Goal: Task Accomplishment & Management: Use online tool/utility

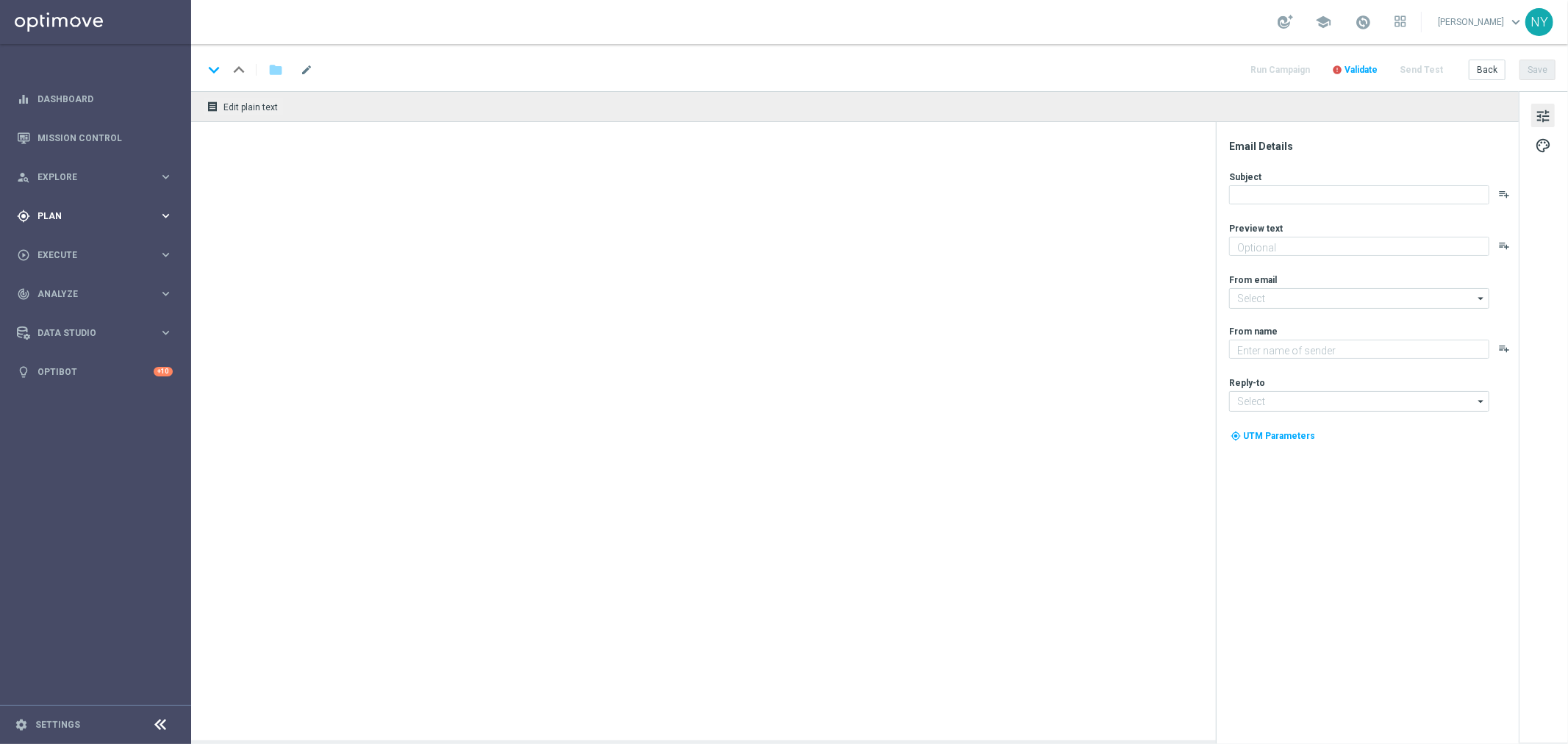
click at [45, 209] on div "gps_fixed Plan" at bounding box center [88, 216] width 142 height 14
click at [52, 288] on span "Templates" at bounding box center [92, 290] width 105 height 9
click at [69, 307] on link "Optimail" at bounding box center [99, 312] width 108 height 12
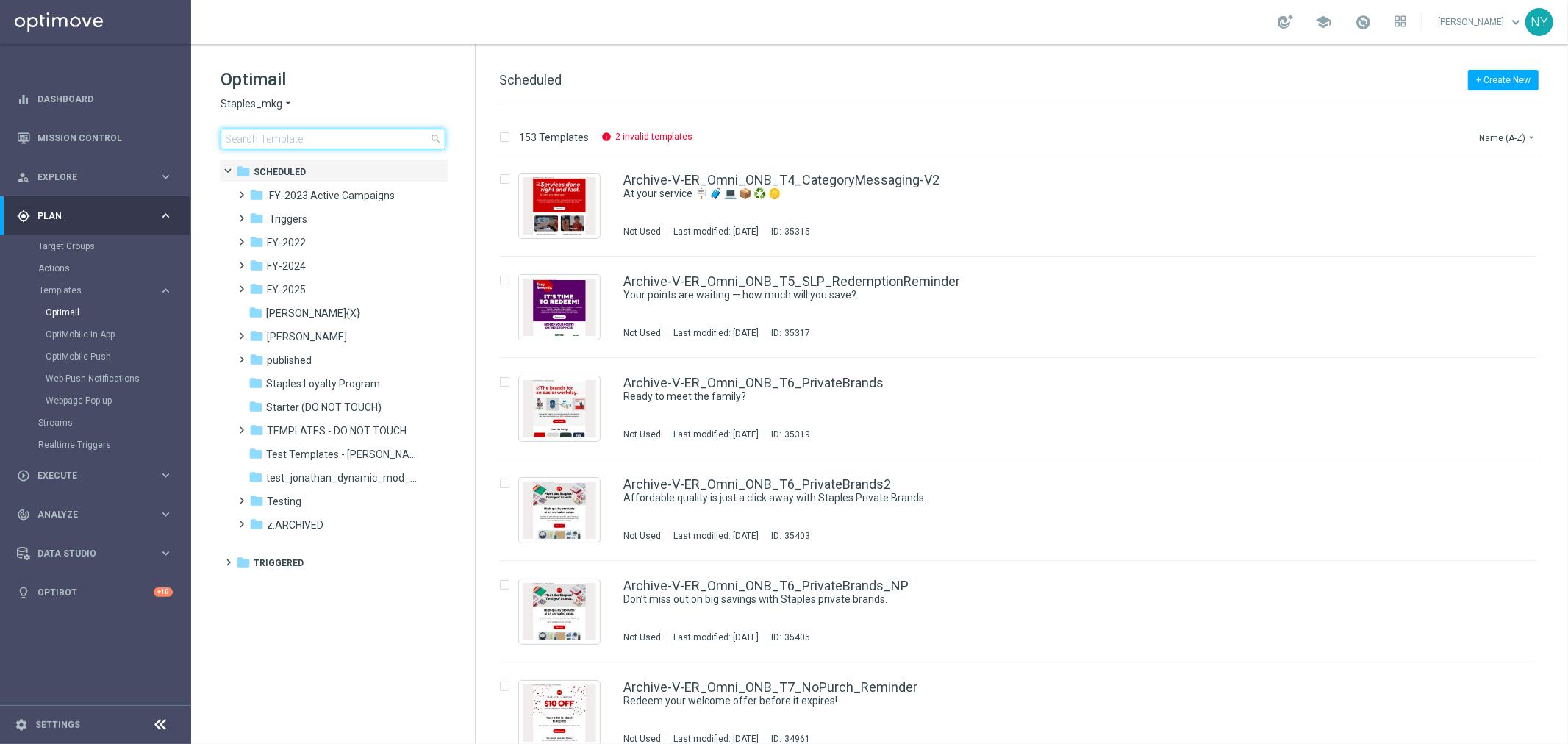
click at [331, 139] on input at bounding box center [333, 139] width 225 height 21
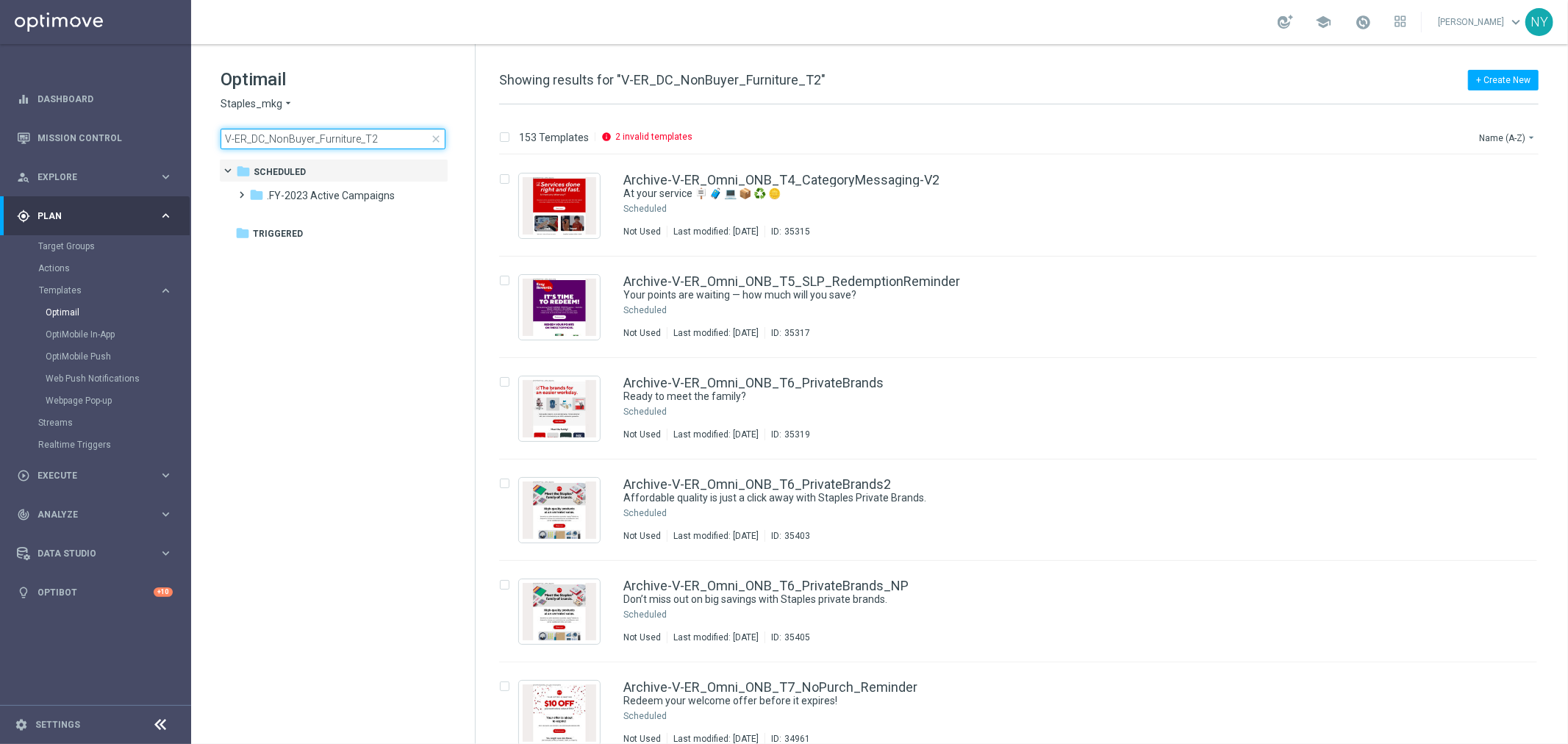
type input "V-ER_DC_NonBuyer_Furniture_T2"
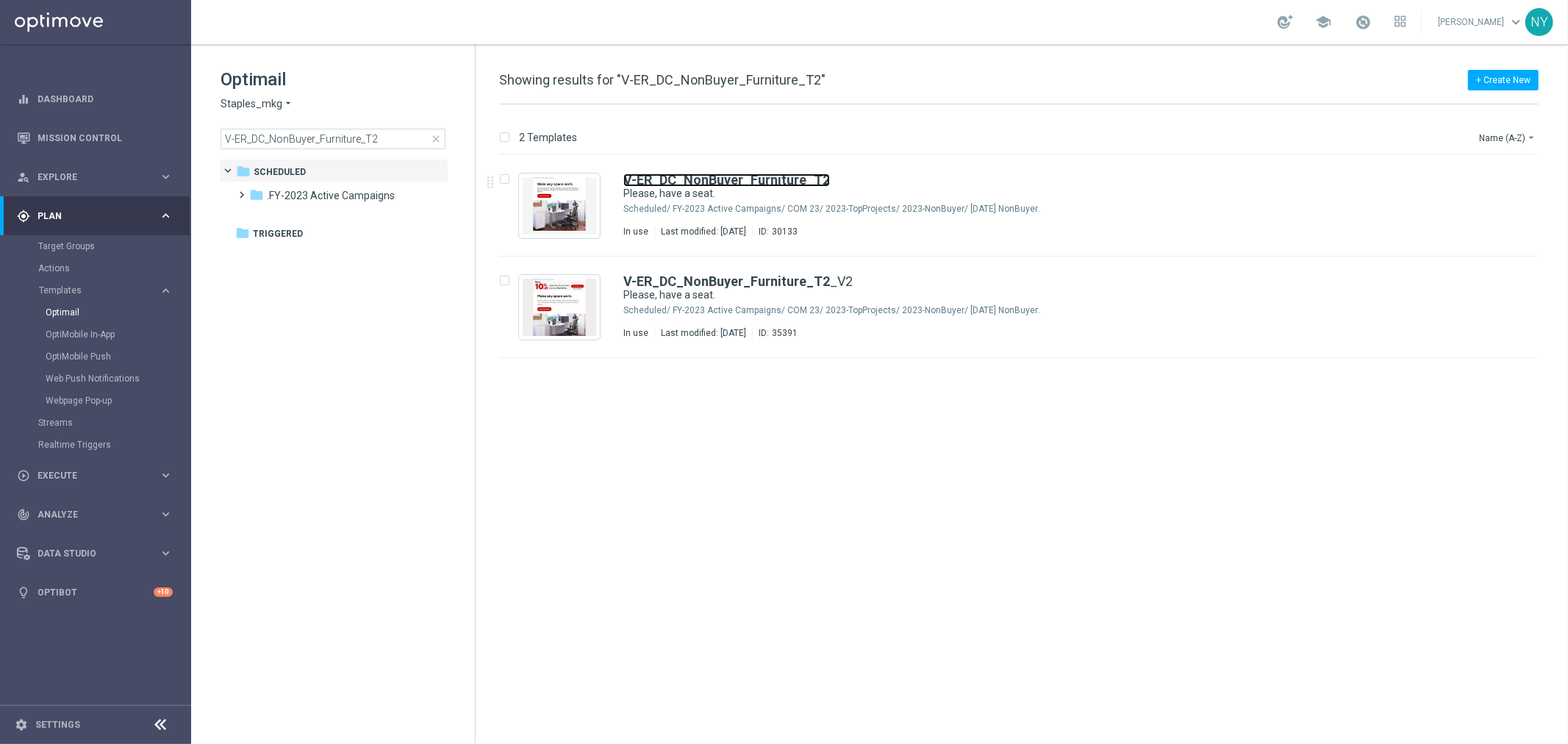
drag, startPoint x: 751, startPoint y: 179, endPoint x: 1149, endPoint y: 69, distance: 412.9
click at [751, 179] on b "V-ER_DC_NonBuyer_Furniture_T2" at bounding box center [726, 179] width 206 height 15
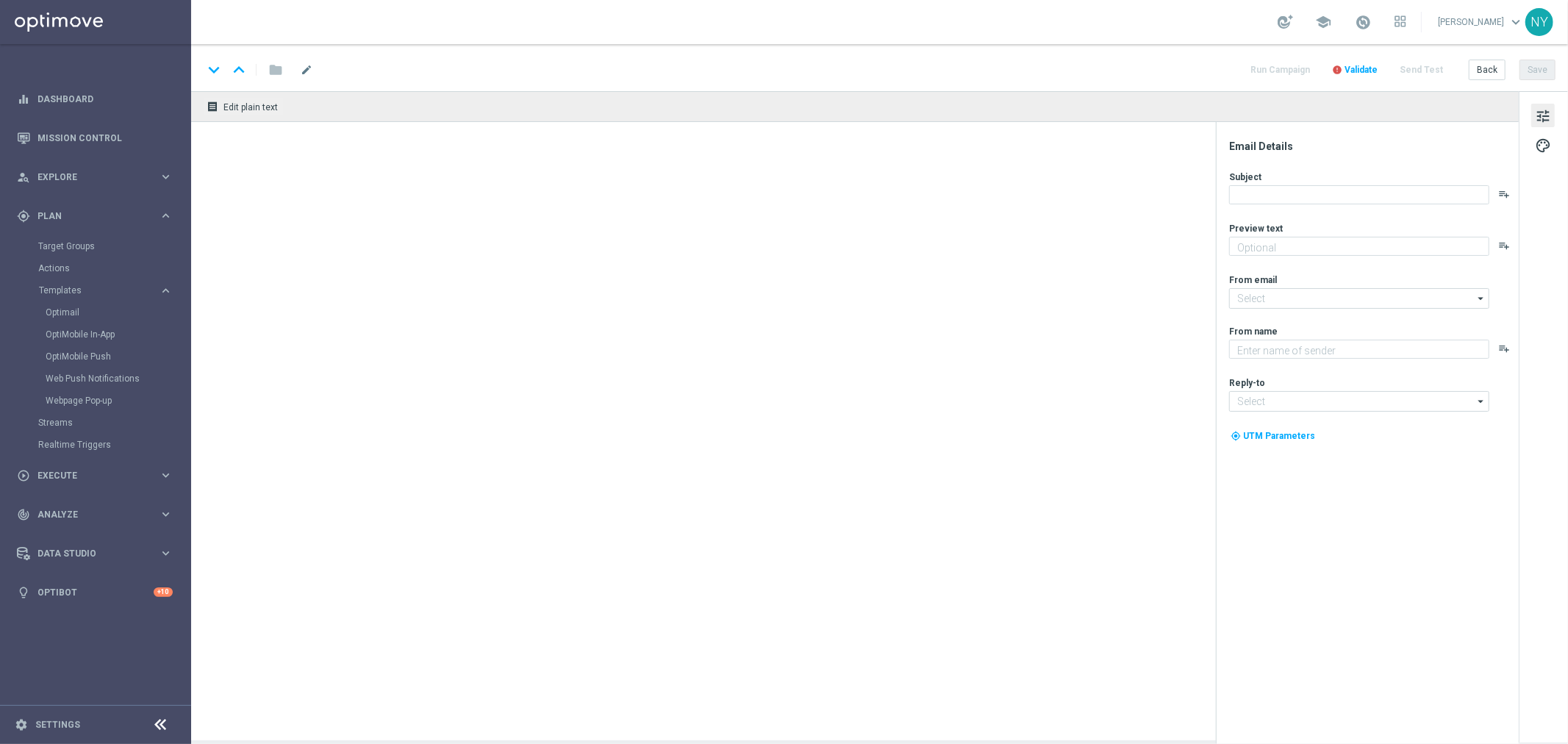
type textarea "Your setup is about to get an upgrade."
type input "[EMAIL_ADDRESS][DOMAIN_NAME]"
type textarea "Staples"
type input "[EMAIL_ADDRESS][DOMAIN_NAME]"
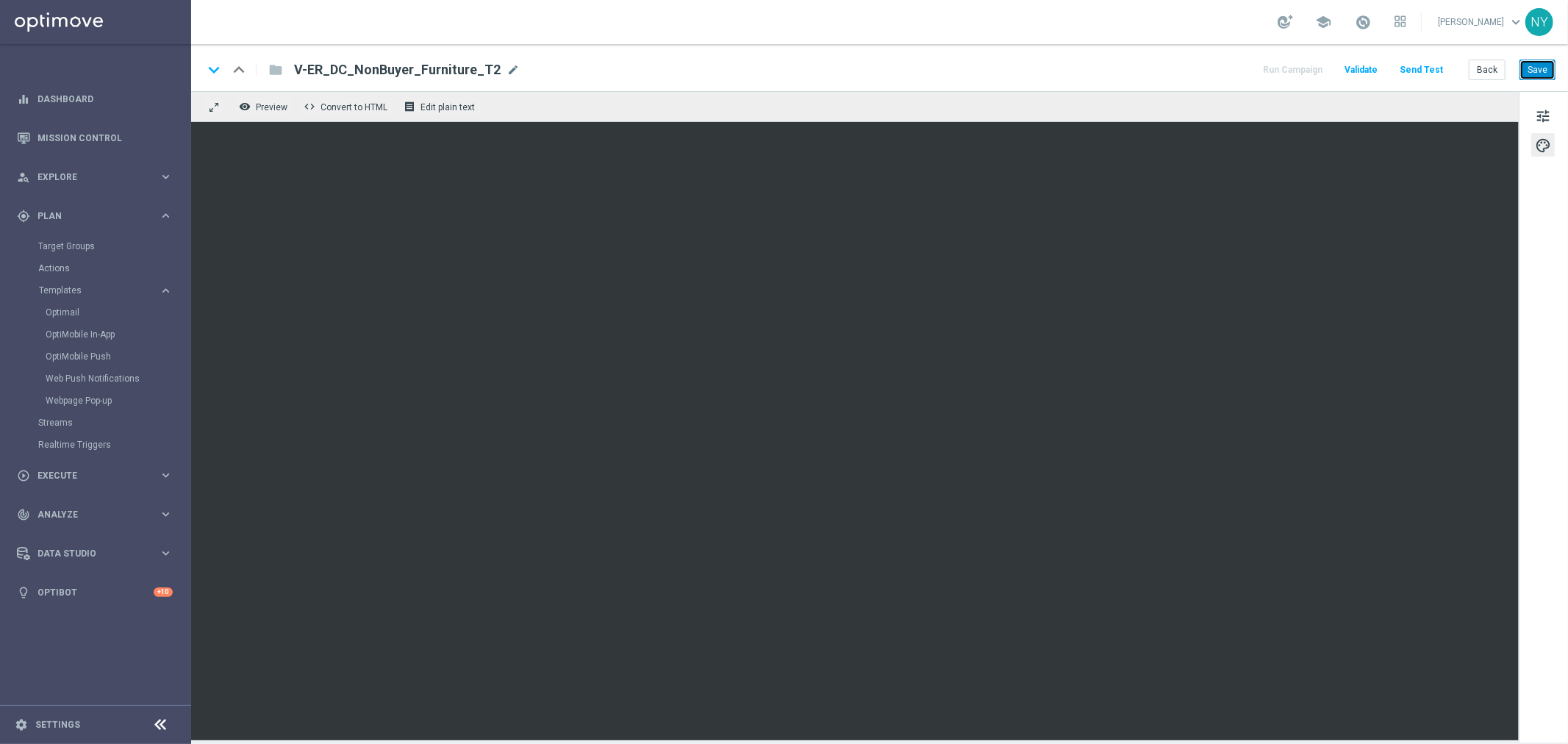
click at [1542, 69] on button "Save" at bounding box center [1537, 70] width 36 height 21
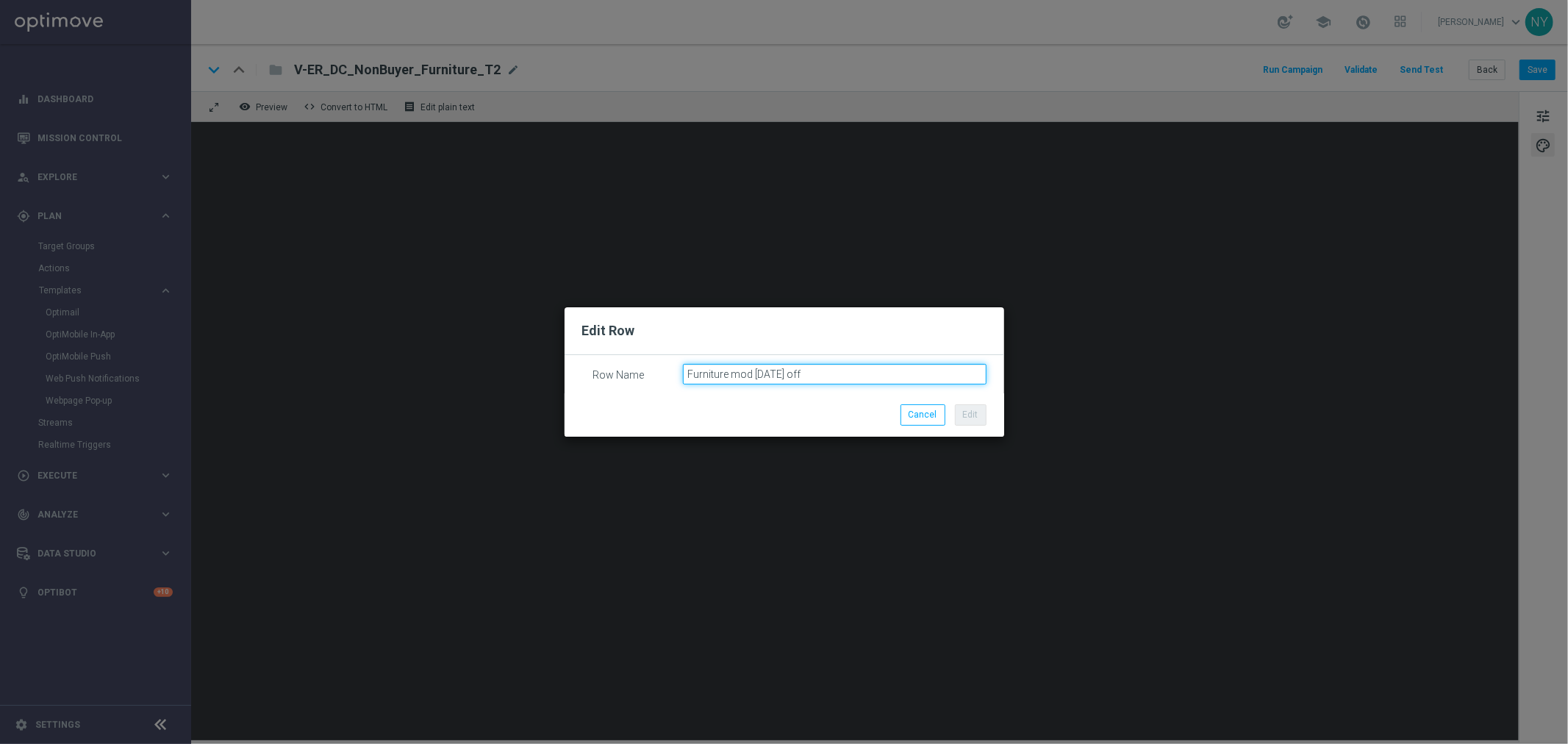
drag, startPoint x: 836, startPoint y: 370, endPoint x: 535, endPoint y: 376, distance: 301.1
click at [535, 376] on modal-container "Edit Row Row Name Furniture mod 10-2-30 off Cancel Edit" at bounding box center [784, 372] width 1568 height 744
click at [912, 417] on button "Cancel" at bounding box center [923, 415] width 45 height 21
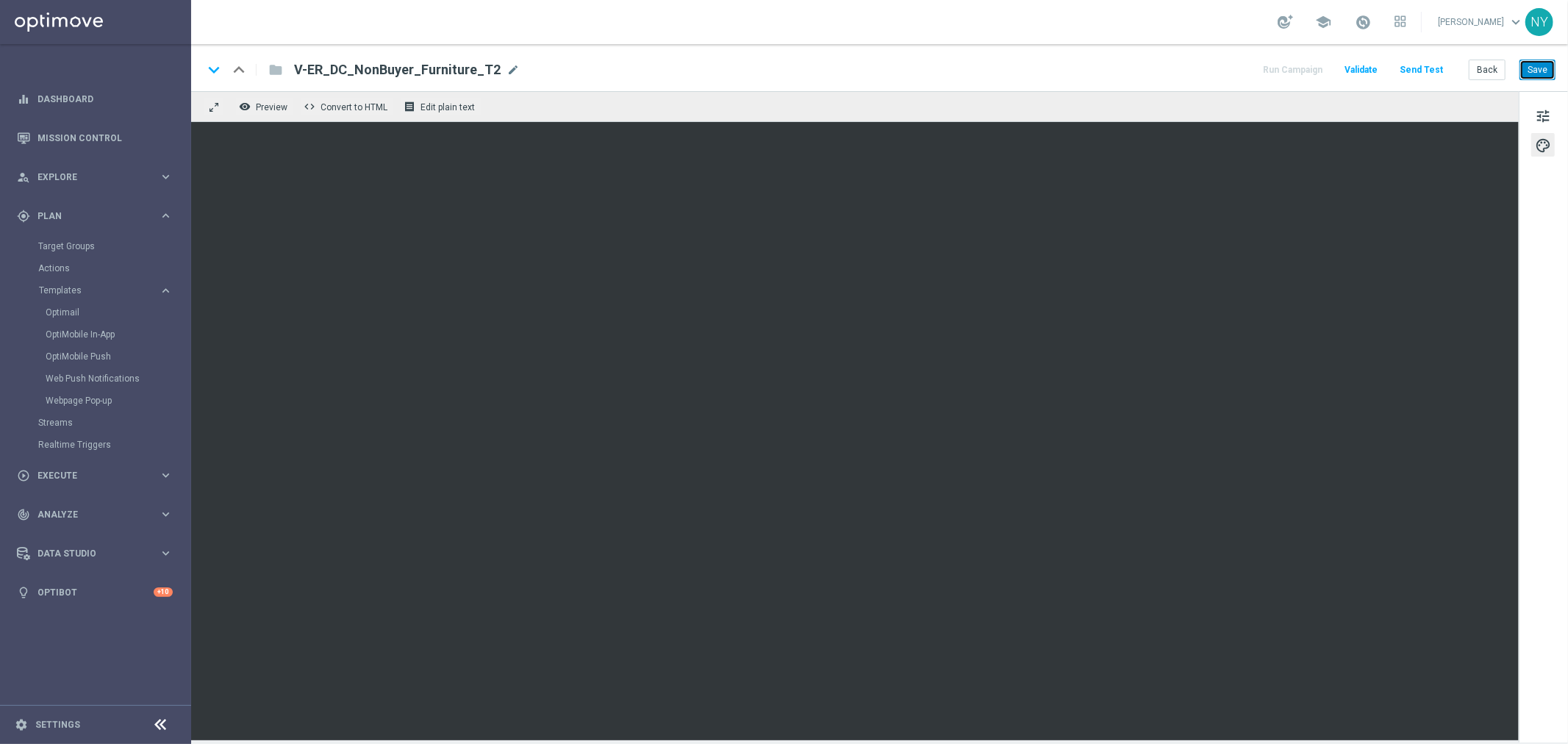
click at [1539, 72] on button "Save" at bounding box center [1537, 70] width 36 height 21
click at [1535, 64] on button "Save" at bounding box center [1537, 70] width 36 height 21
click at [1546, 61] on button "Save" at bounding box center [1537, 70] width 36 height 21
click at [1530, 69] on button "Save" at bounding box center [1537, 70] width 36 height 21
click at [1543, 80] on button "Save" at bounding box center [1537, 70] width 36 height 21
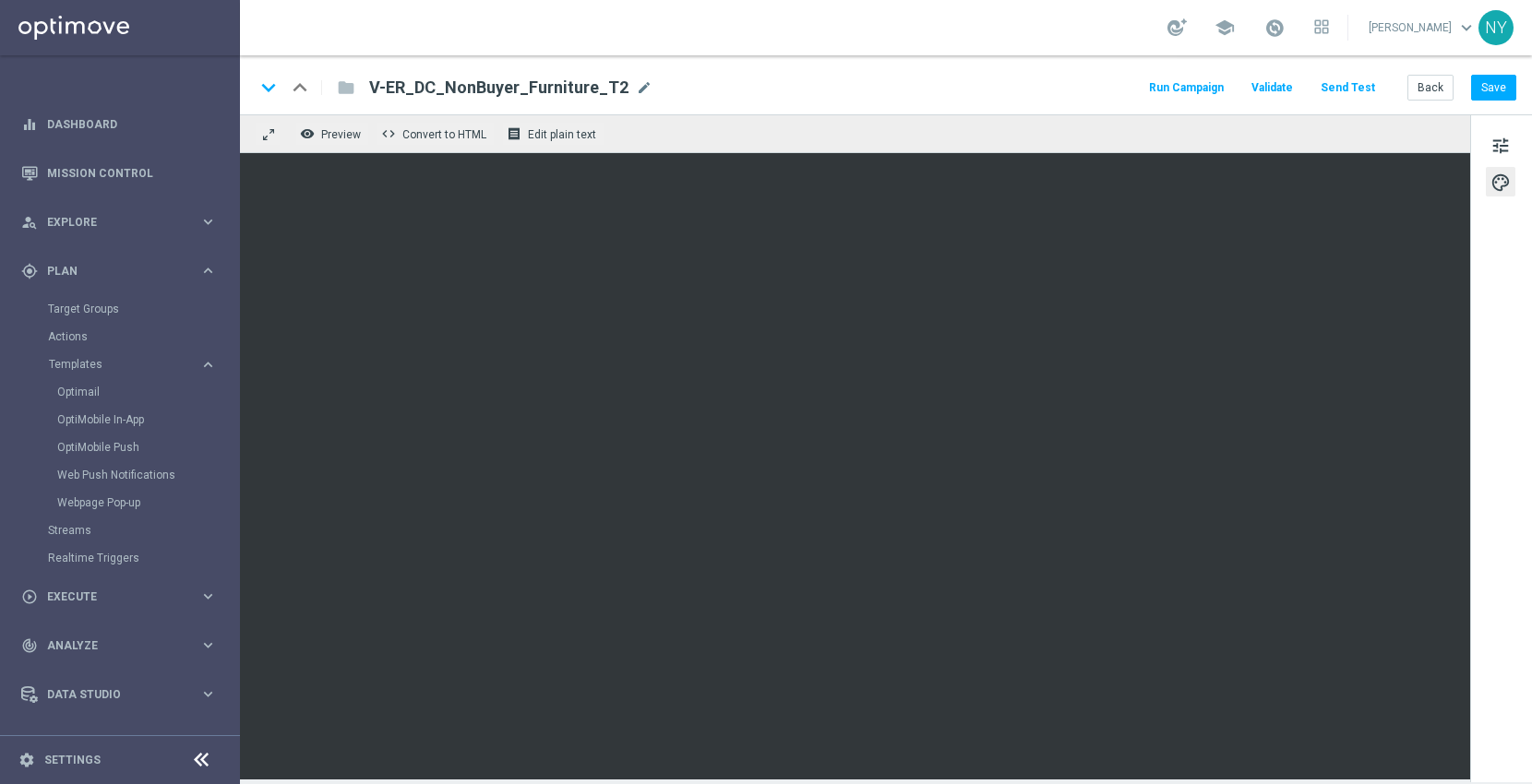
click at [1069, 35] on div "school Neil Yetts keyboard_arrow_down NY" at bounding box center [886, 27] width 1292 height 55
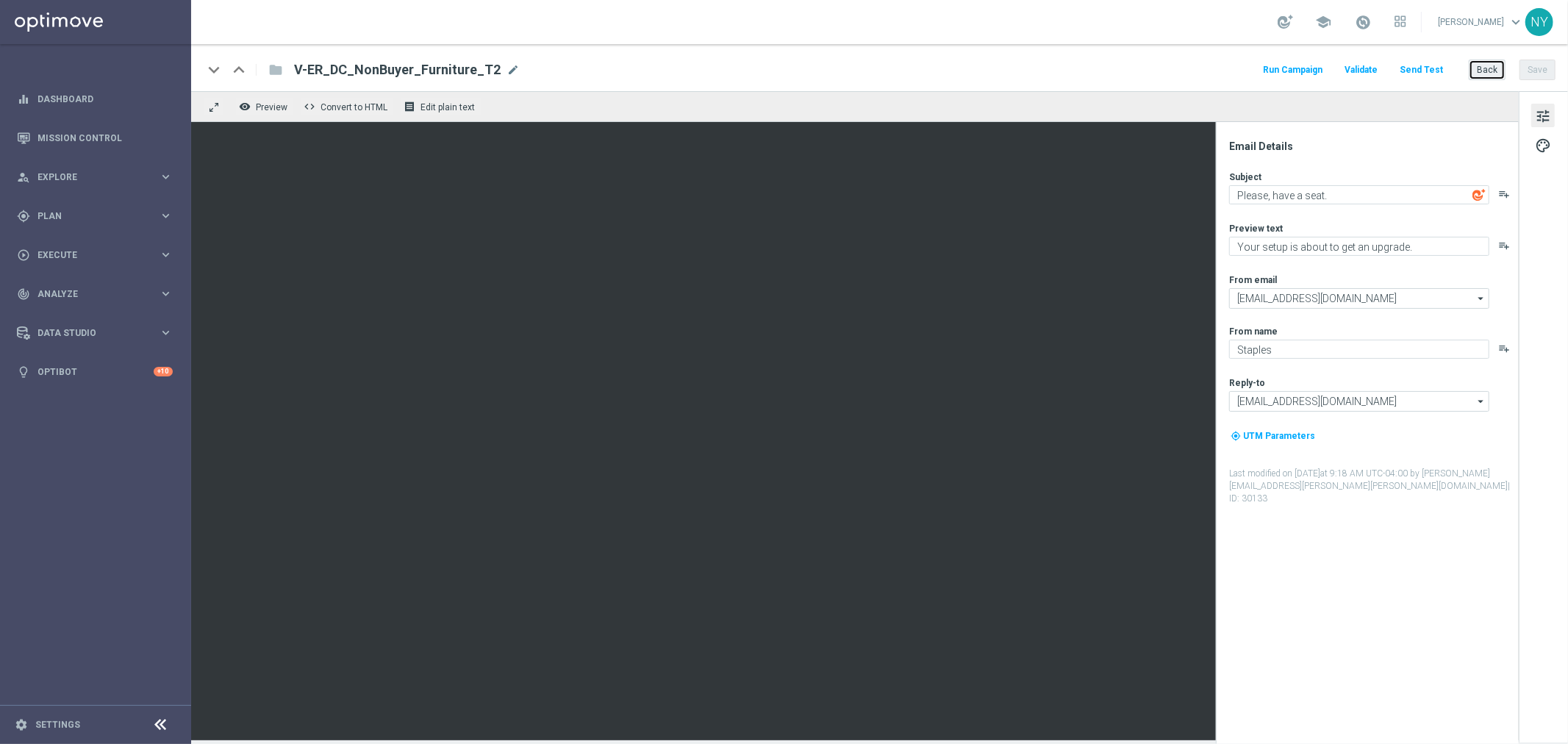
click at [1494, 66] on button "Back" at bounding box center [1488, 70] width 37 height 21
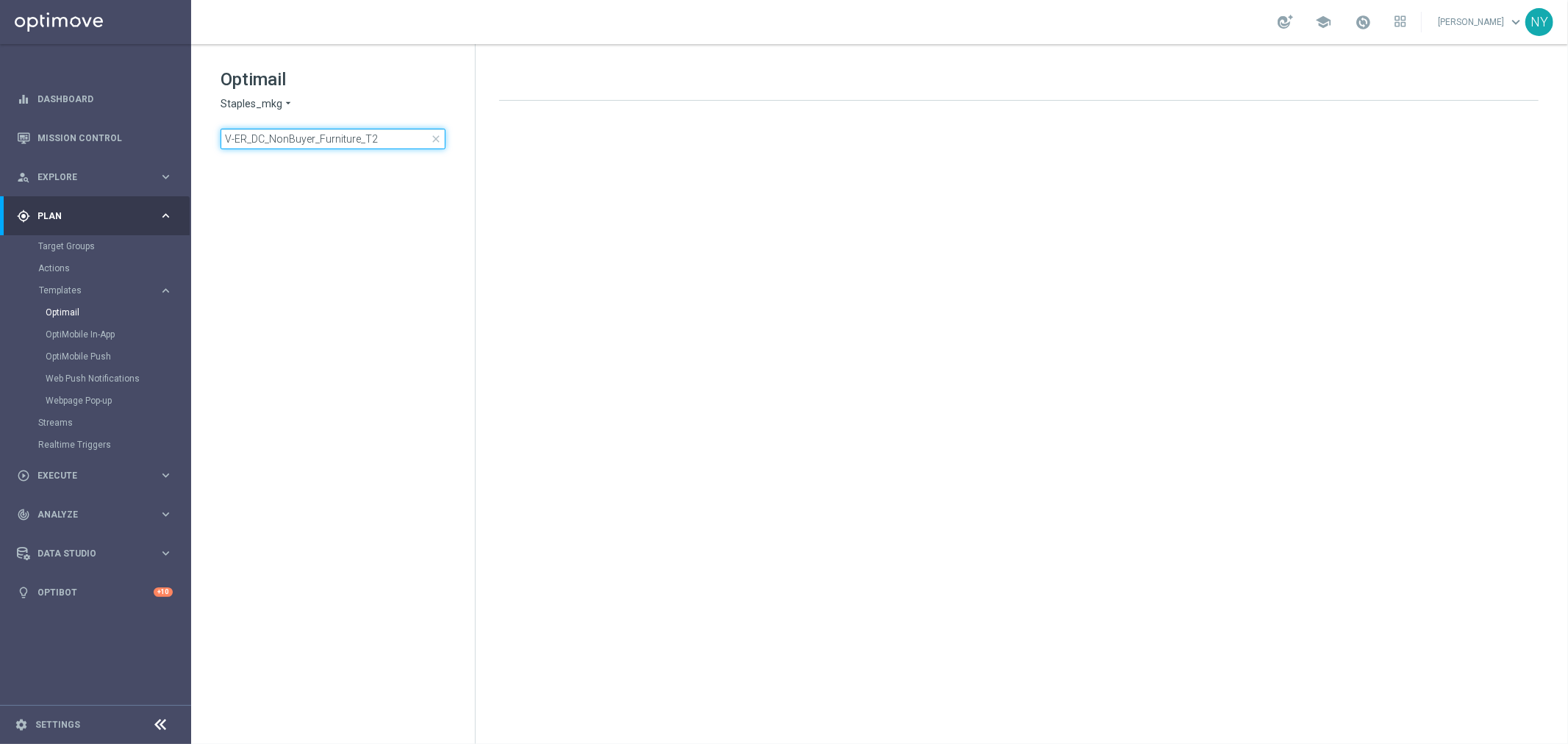
click at [390, 138] on input "V-ER_DC_NonBuyer_Furniture_T2" at bounding box center [333, 139] width 225 height 21
type input "V-ER_DC_NonBuyer_Furniture_T"
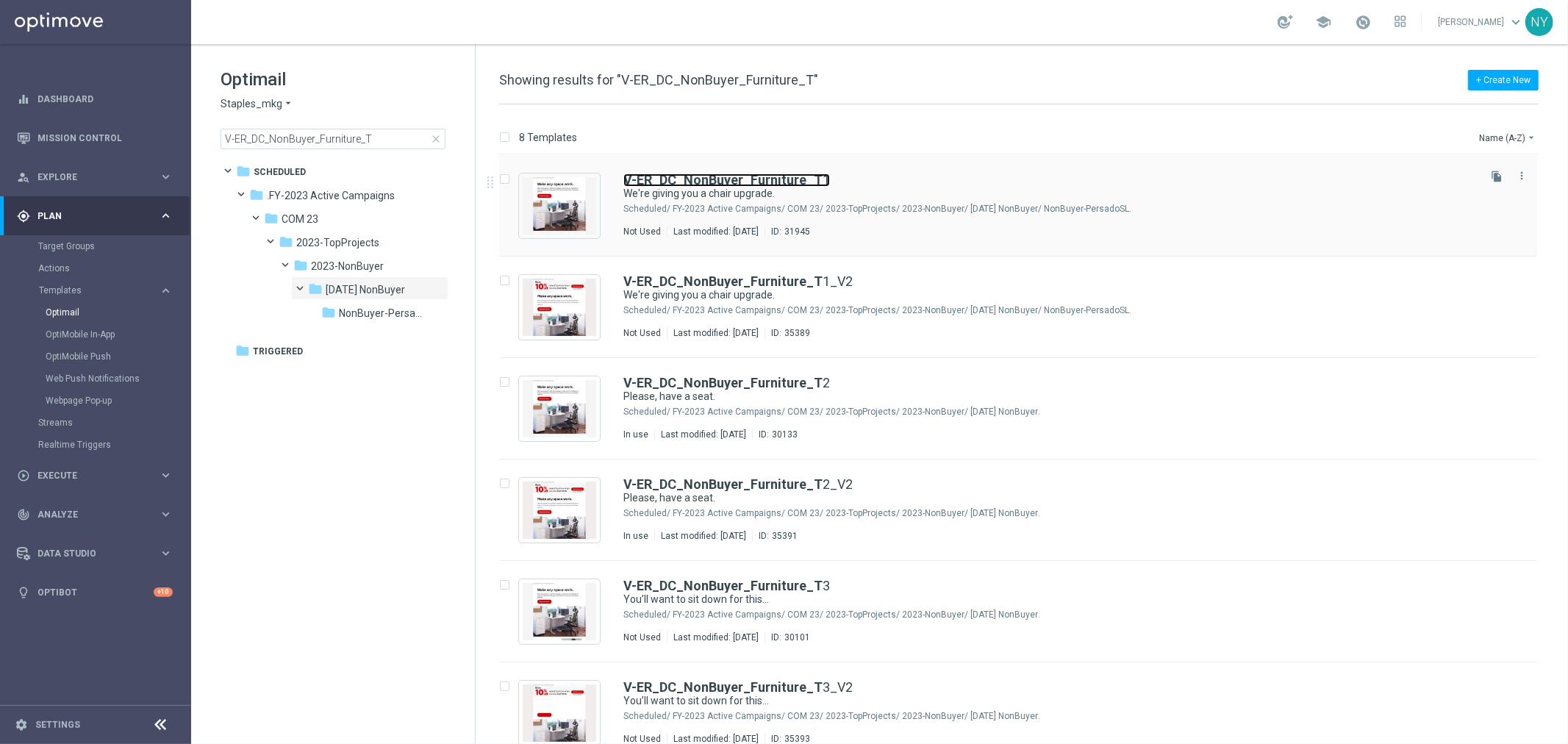
click at [754, 186] on b "V-ER_DC_NonBuyer_Furniture_T" at bounding box center [723, 179] width 199 height 15
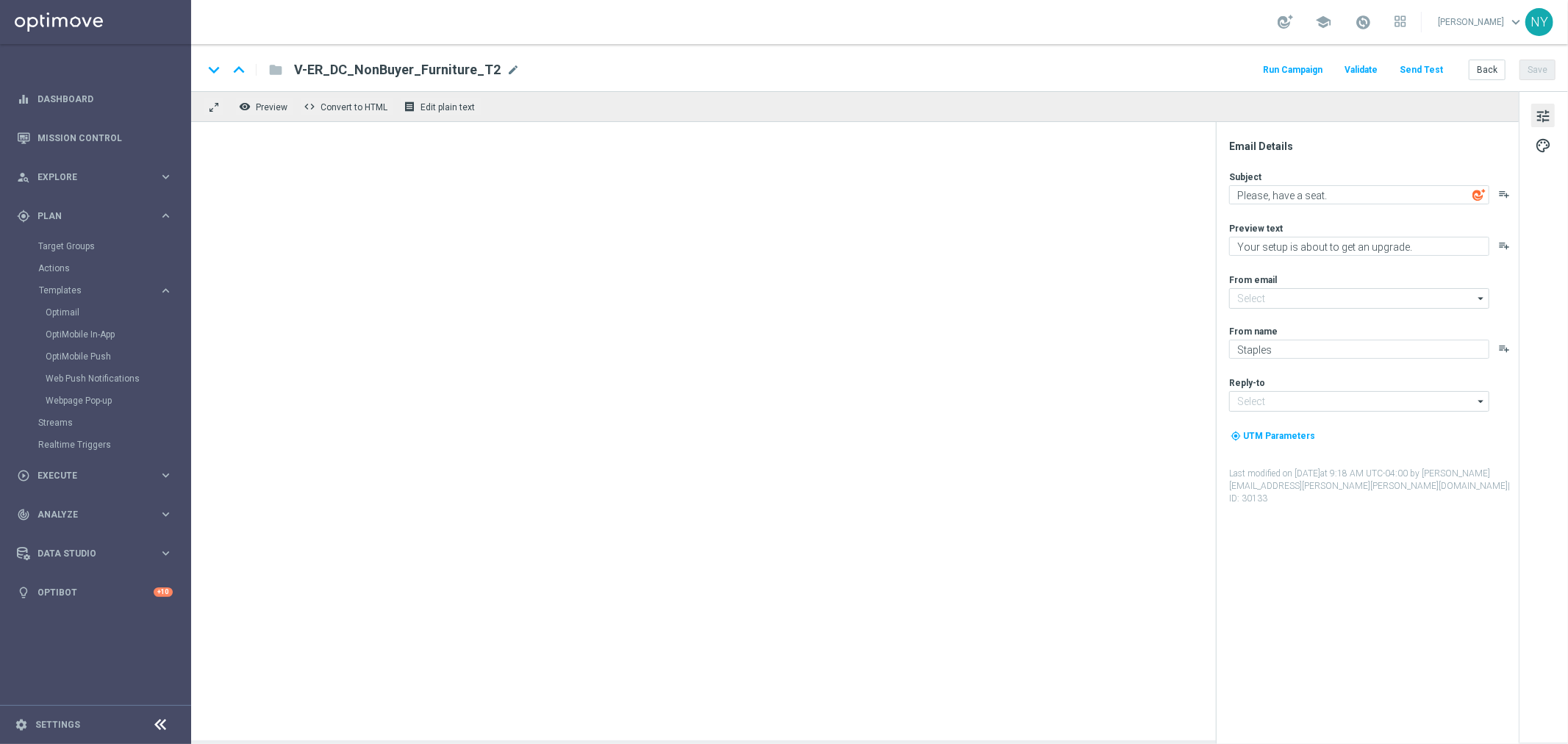
type input "[EMAIL_ADDRESS][DOMAIN_NAME]"
type textarea "We're giving you a chair upgrade."
type textarea "You've found the perfect chairs and furniture."
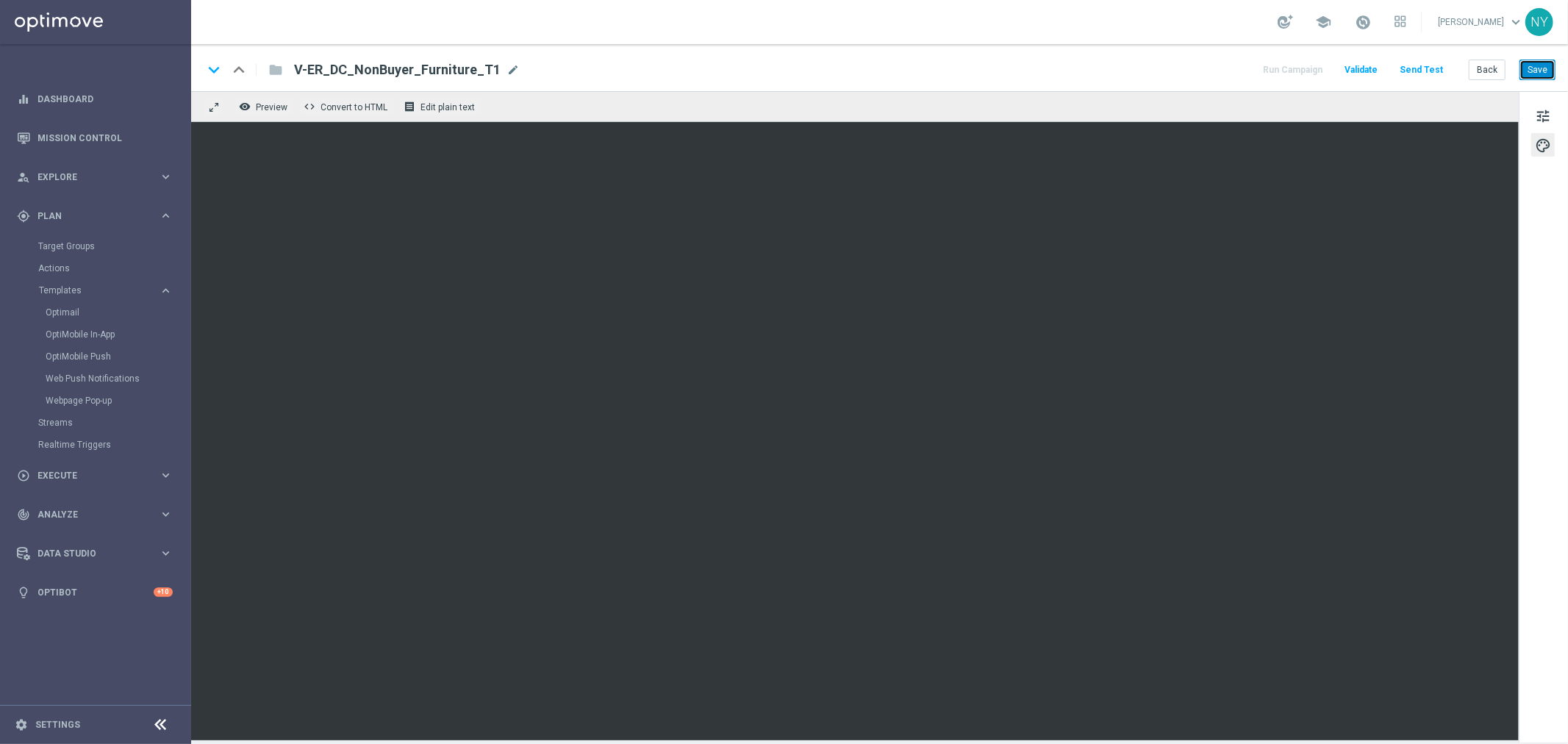
click at [1546, 69] on button "Save" at bounding box center [1537, 70] width 36 height 21
click at [1542, 71] on button "Save" at bounding box center [1537, 70] width 36 height 21
click at [1538, 67] on button "Save" at bounding box center [1537, 70] width 36 height 21
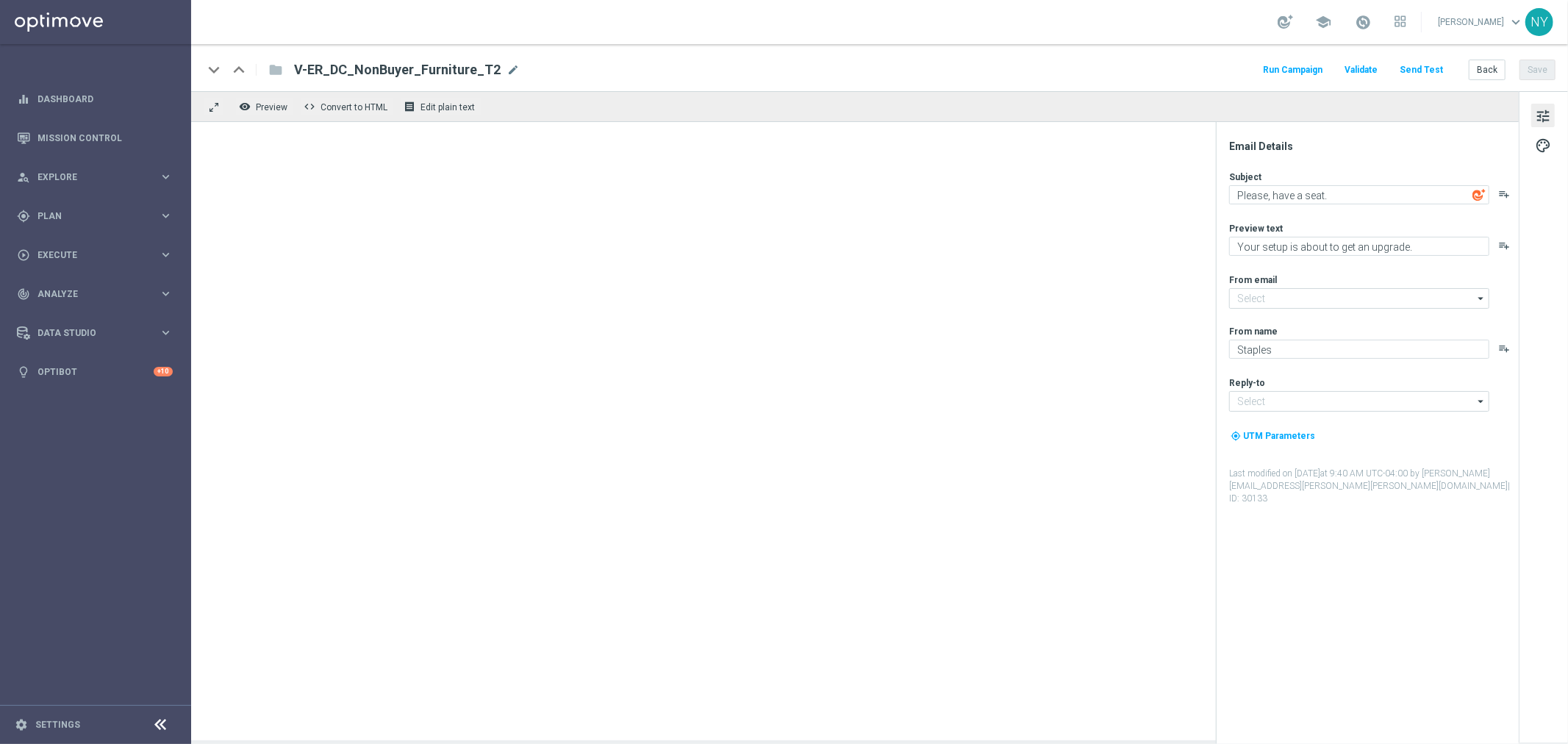
type input "[EMAIL_ADDRESS][DOMAIN_NAME]"
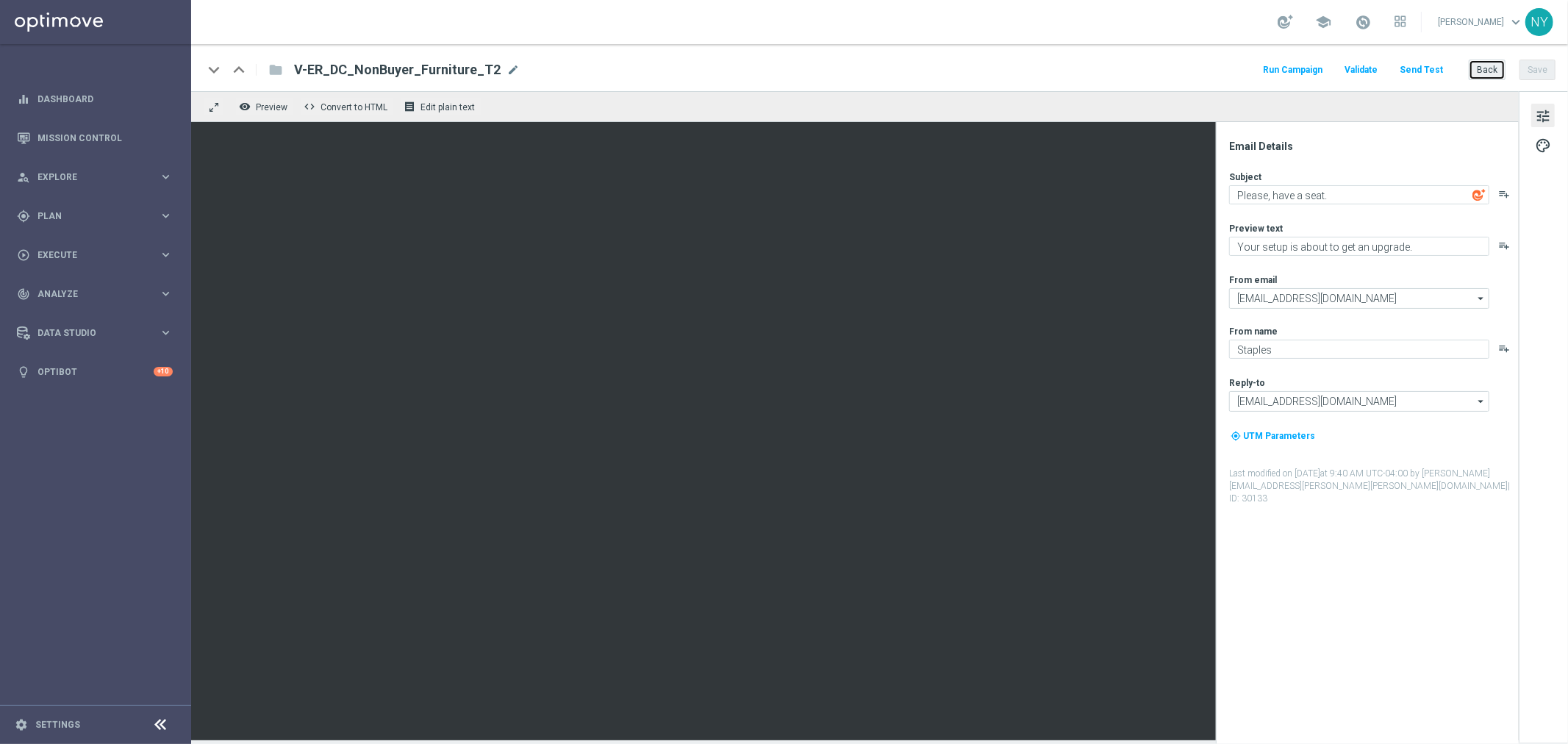
click at [1501, 64] on button "Back" at bounding box center [1488, 70] width 37 height 21
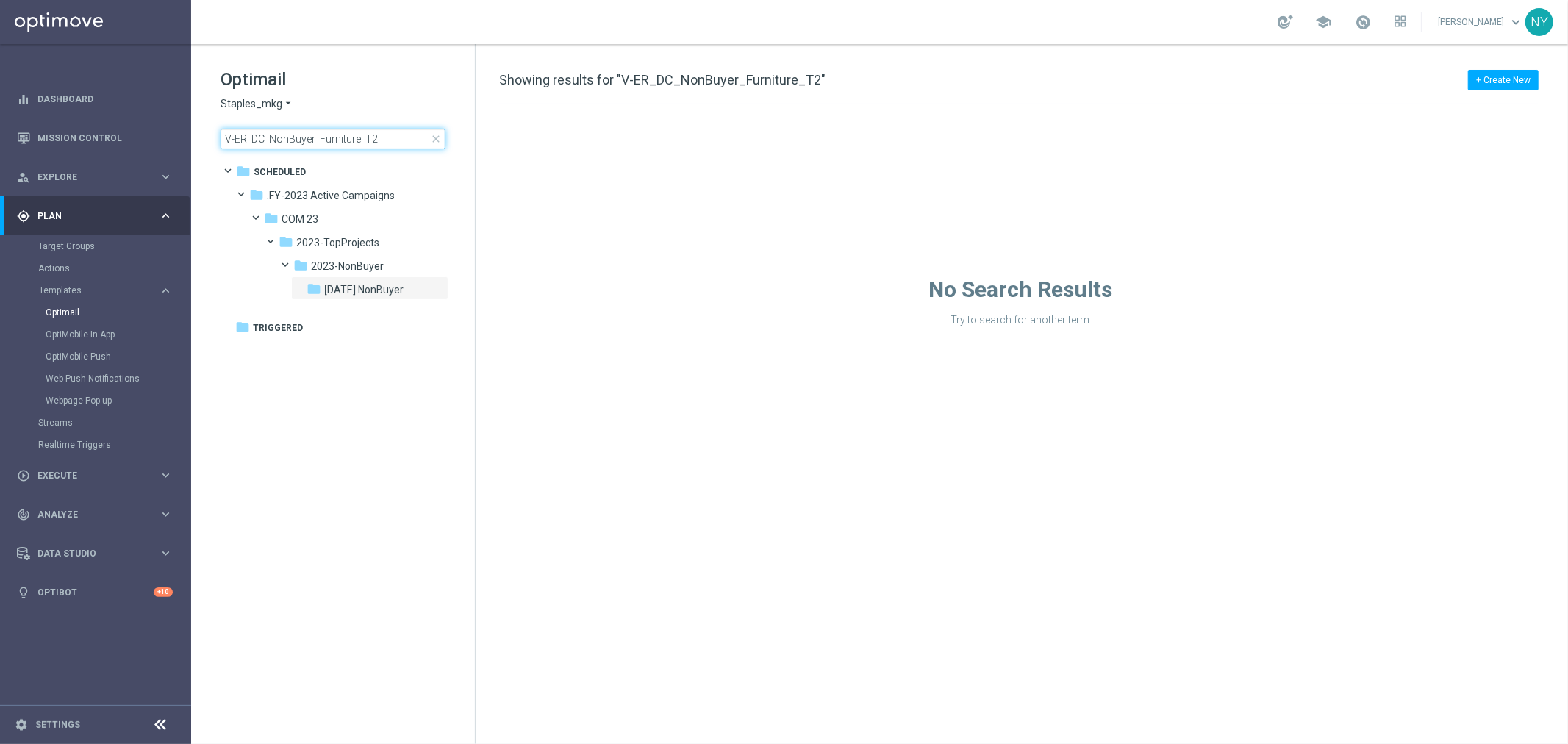
click at [386, 142] on input "V-ER_DC_NonBuyer_Furniture_T2" at bounding box center [333, 139] width 225 height 21
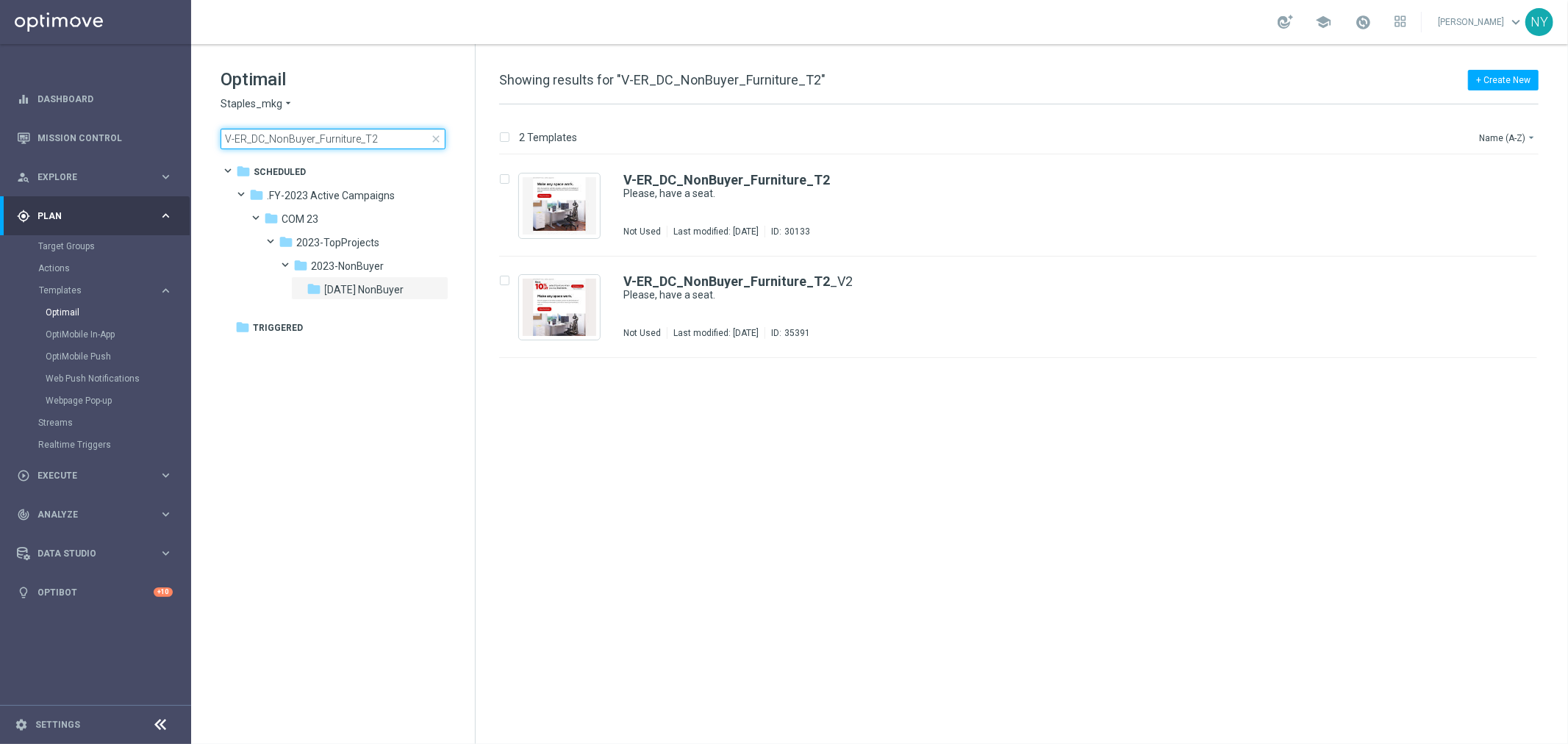
type input "V-ER_DC_NonBuyer_Furniture_T"
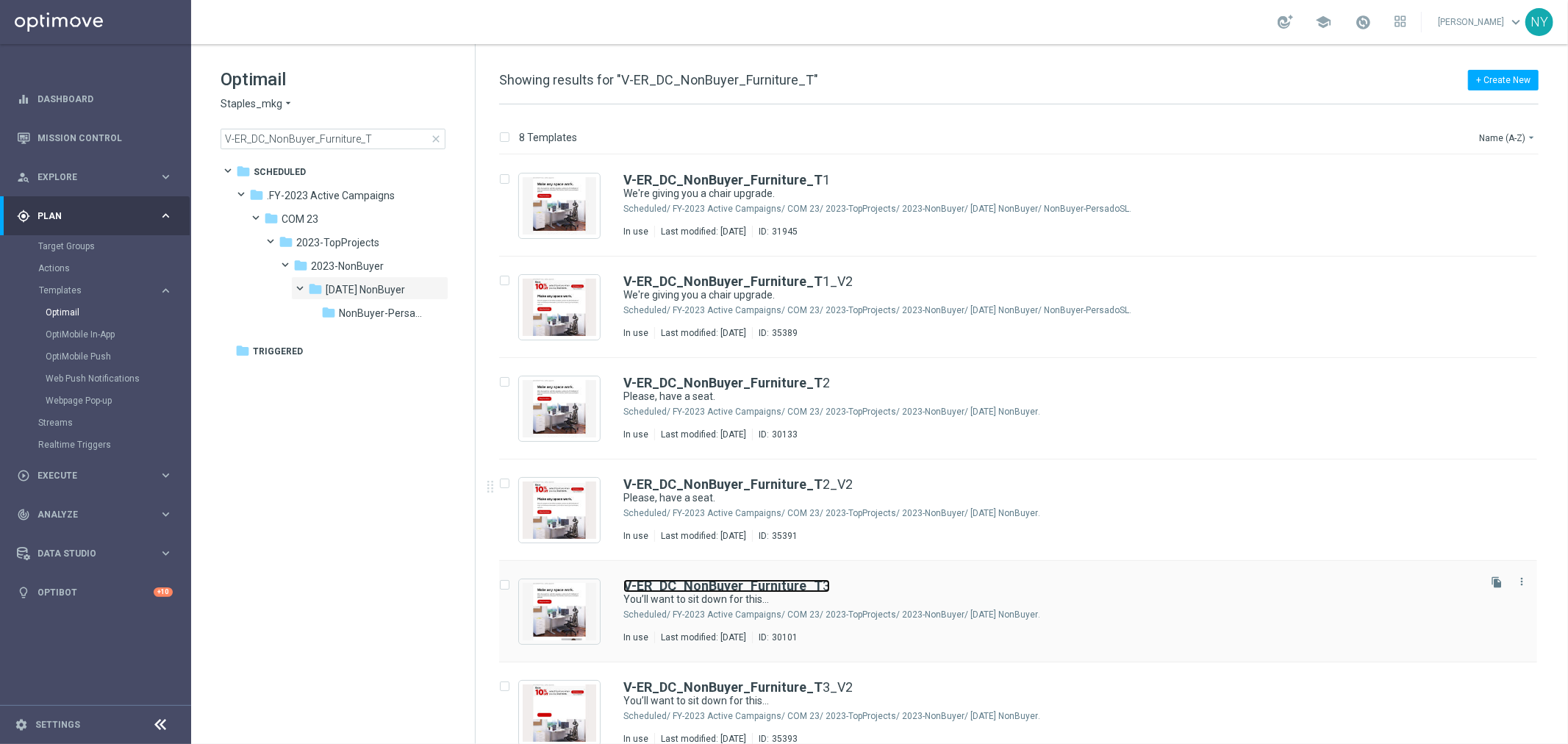
click at [711, 584] on b "V-ER_DC_NonBuyer_Furniture_T" at bounding box center [723, 585] width 199 height 15
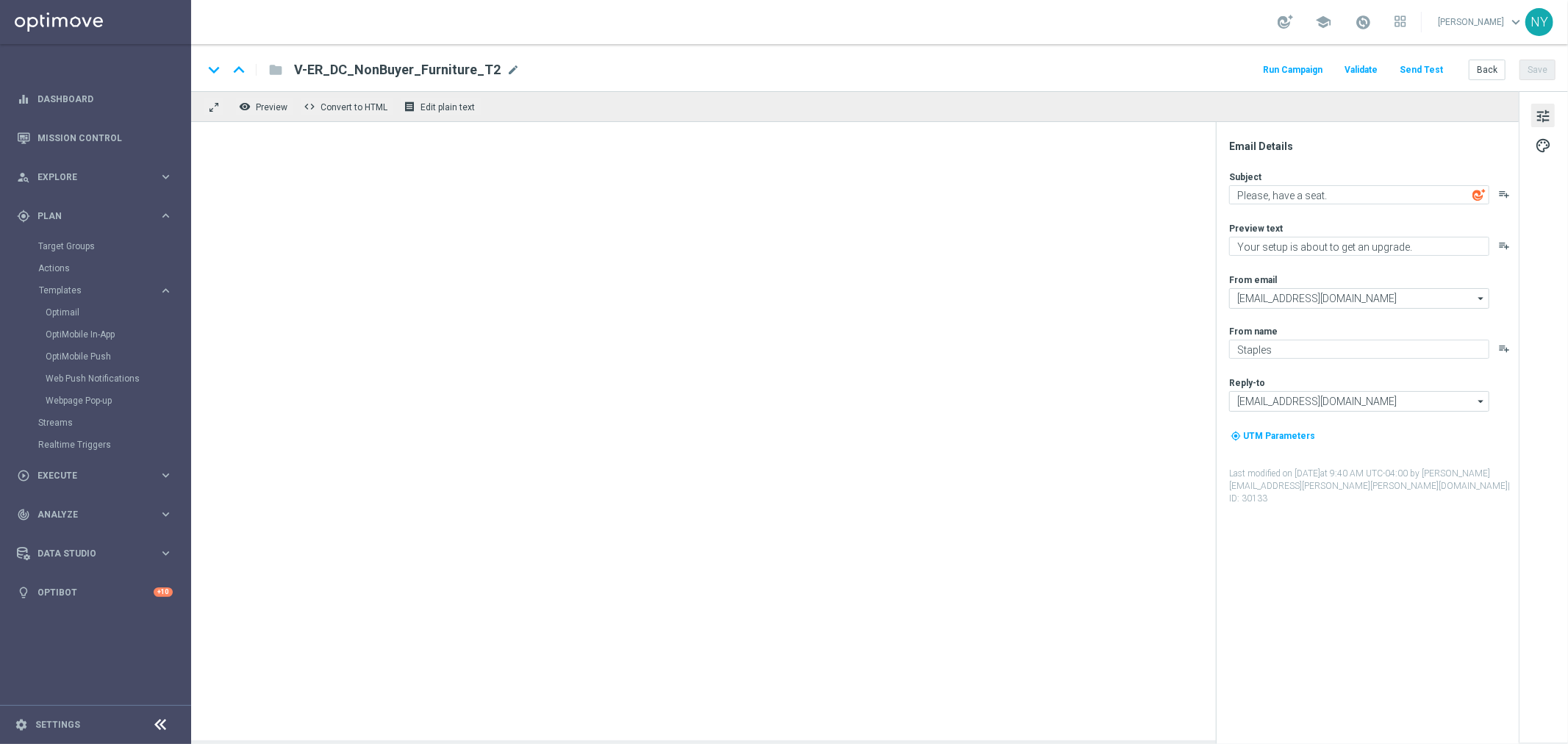
type textarea "You’ll want to sit down for this…"
type textarea "You’re overdue for new chairs and furniture."
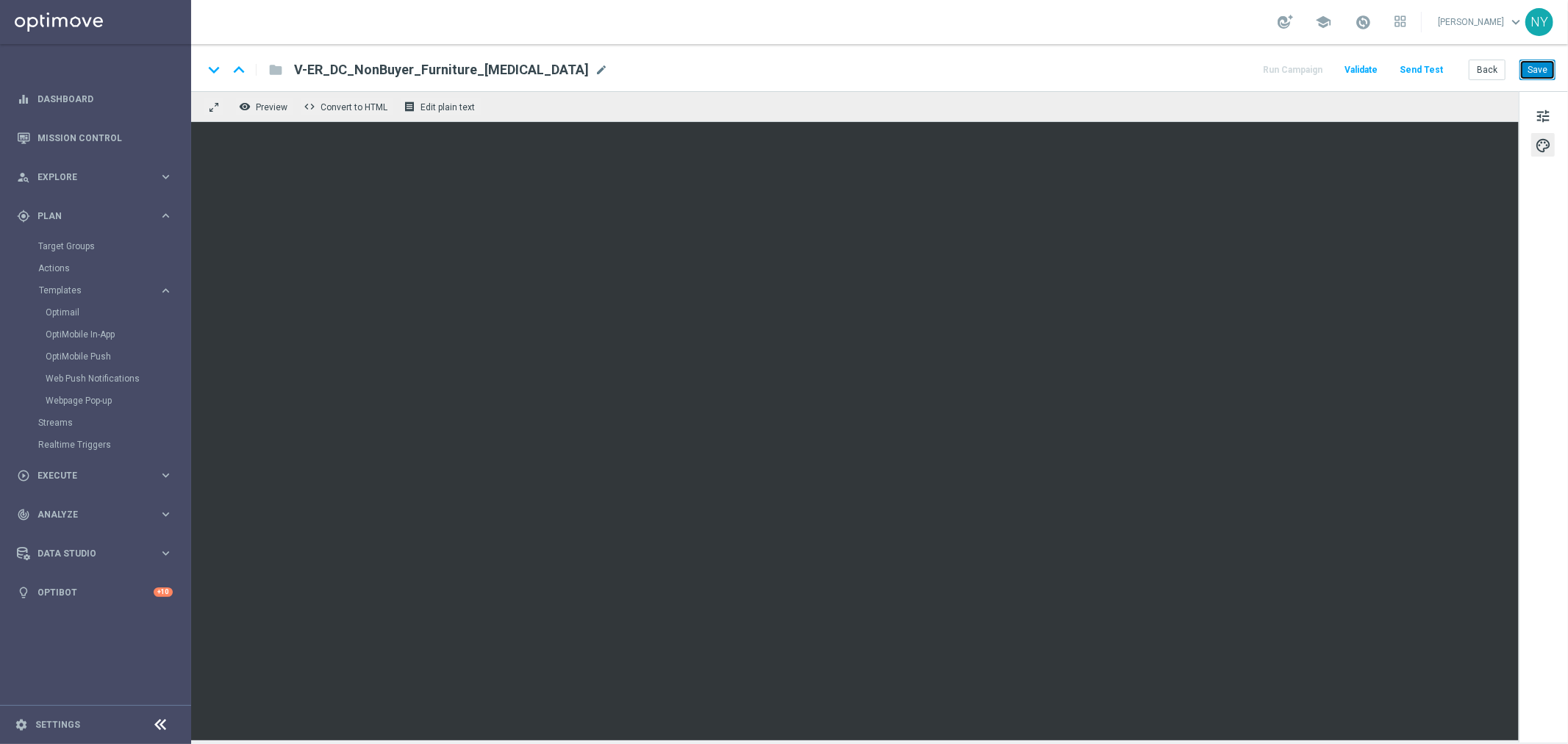
click at [1537, 69] on button "Save" at bounding box center [1537, 70] width 36 height 21
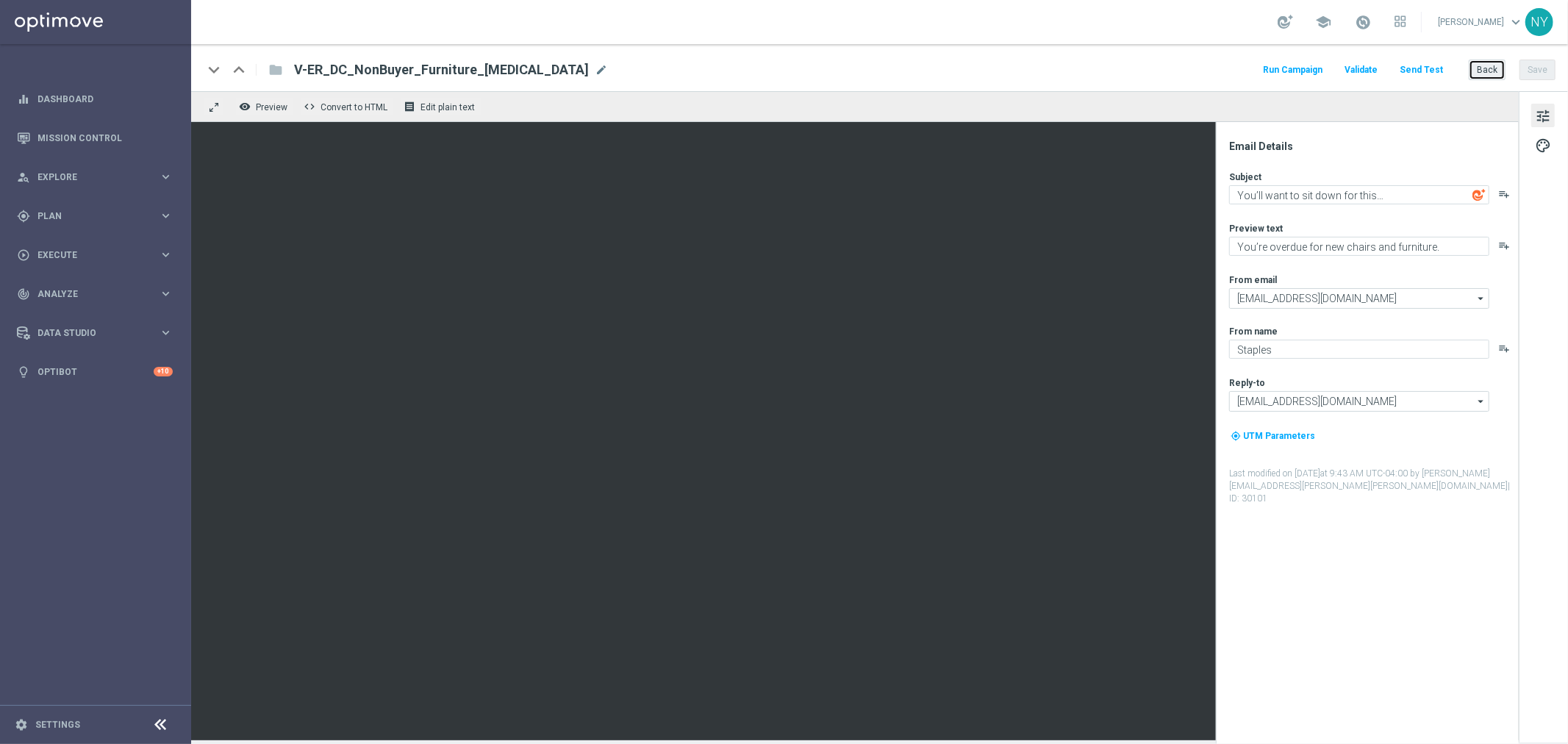
click at [1494, 72] on button "Back" at bounding box center [1488, 70] width 37 height 21
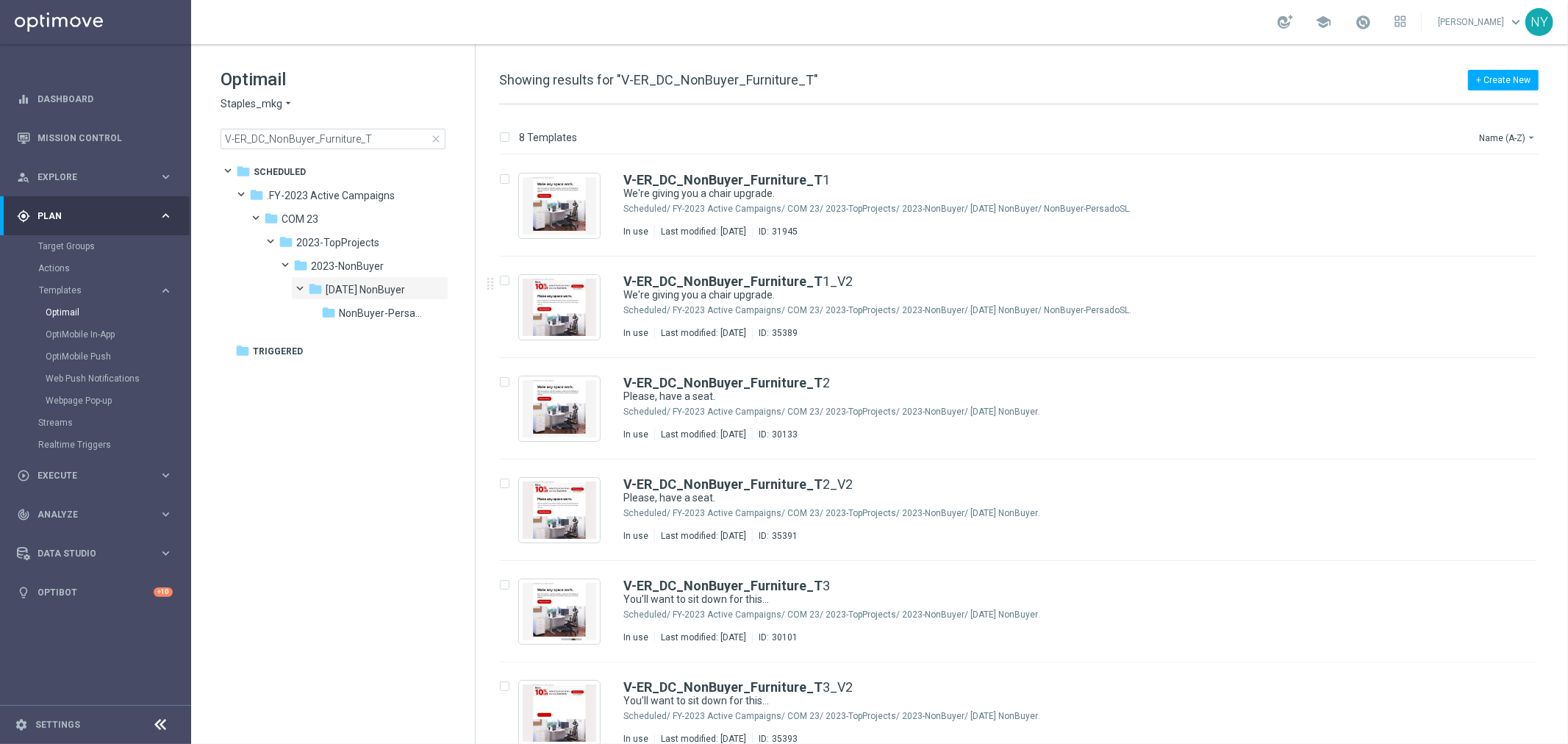
click at [759, 702] on div "insert_drive_file V-ER_DC_NonBuyer_Furniture_T 1 We're giving you a chair upgra…" at bounding box center [1025, 561] width 1080 height 812
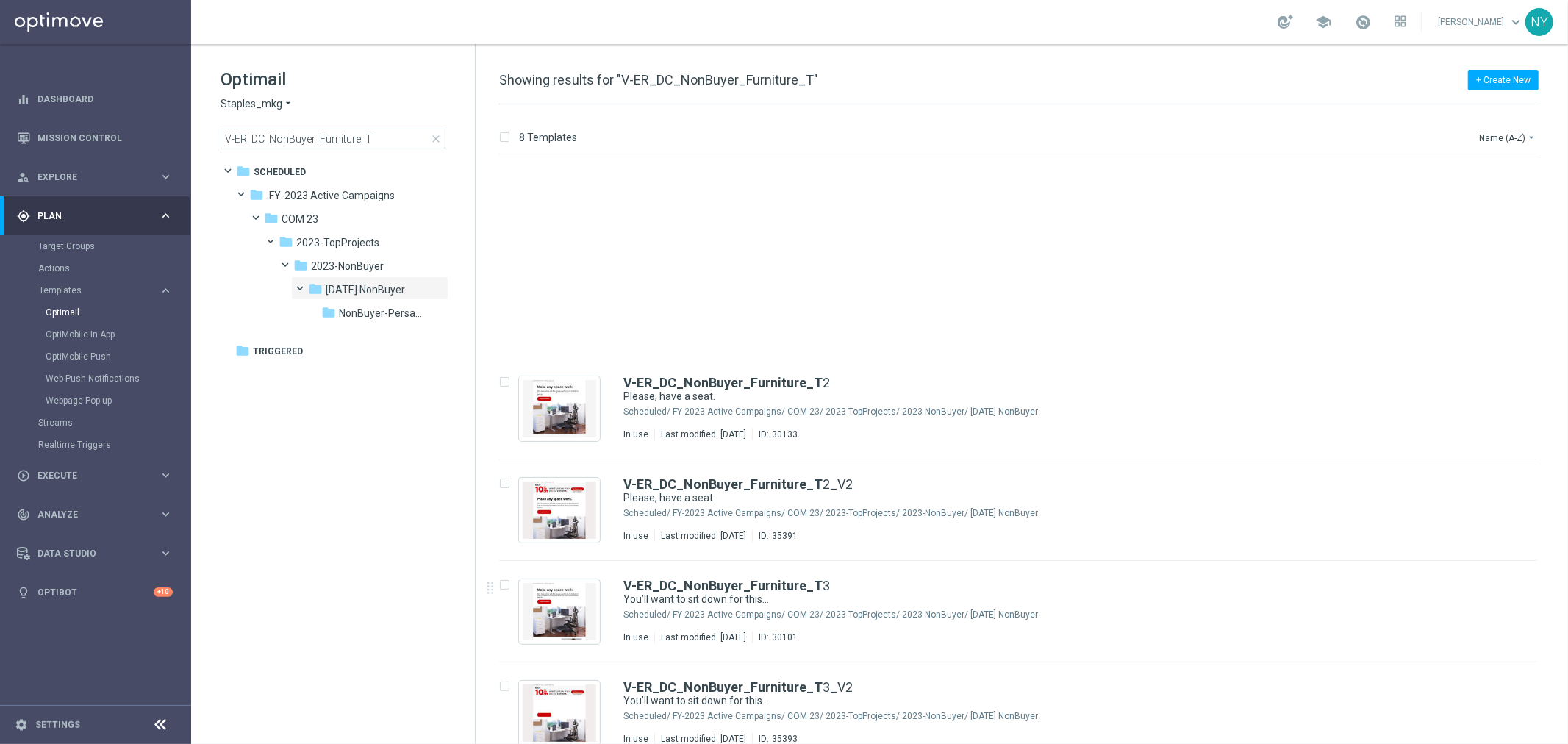
scroll to position [223, 0]
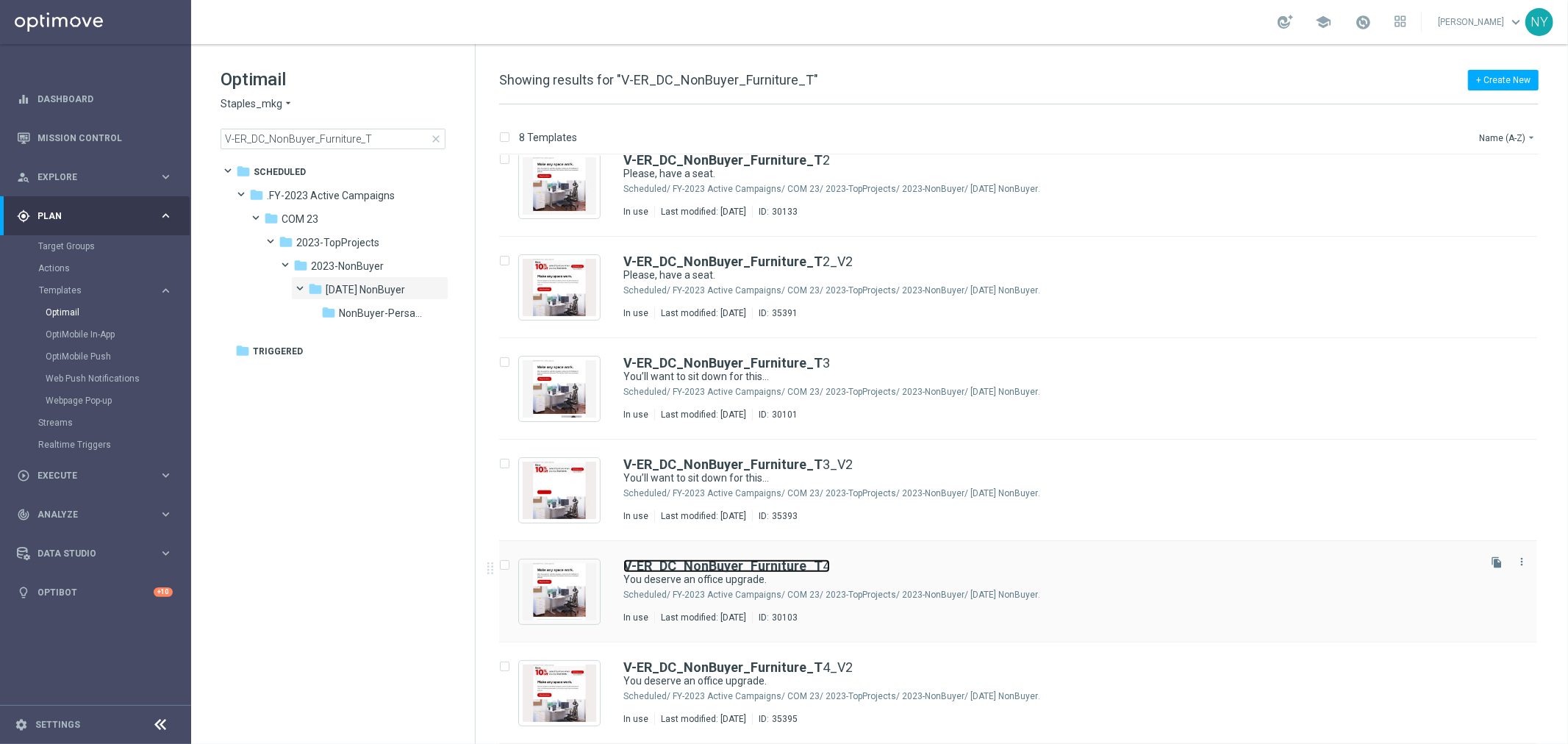
click at [758, 559] on b "V-ER_DC_NonBuyer_Furniture_T" at bounding box center [723, 565] width 199 height 15
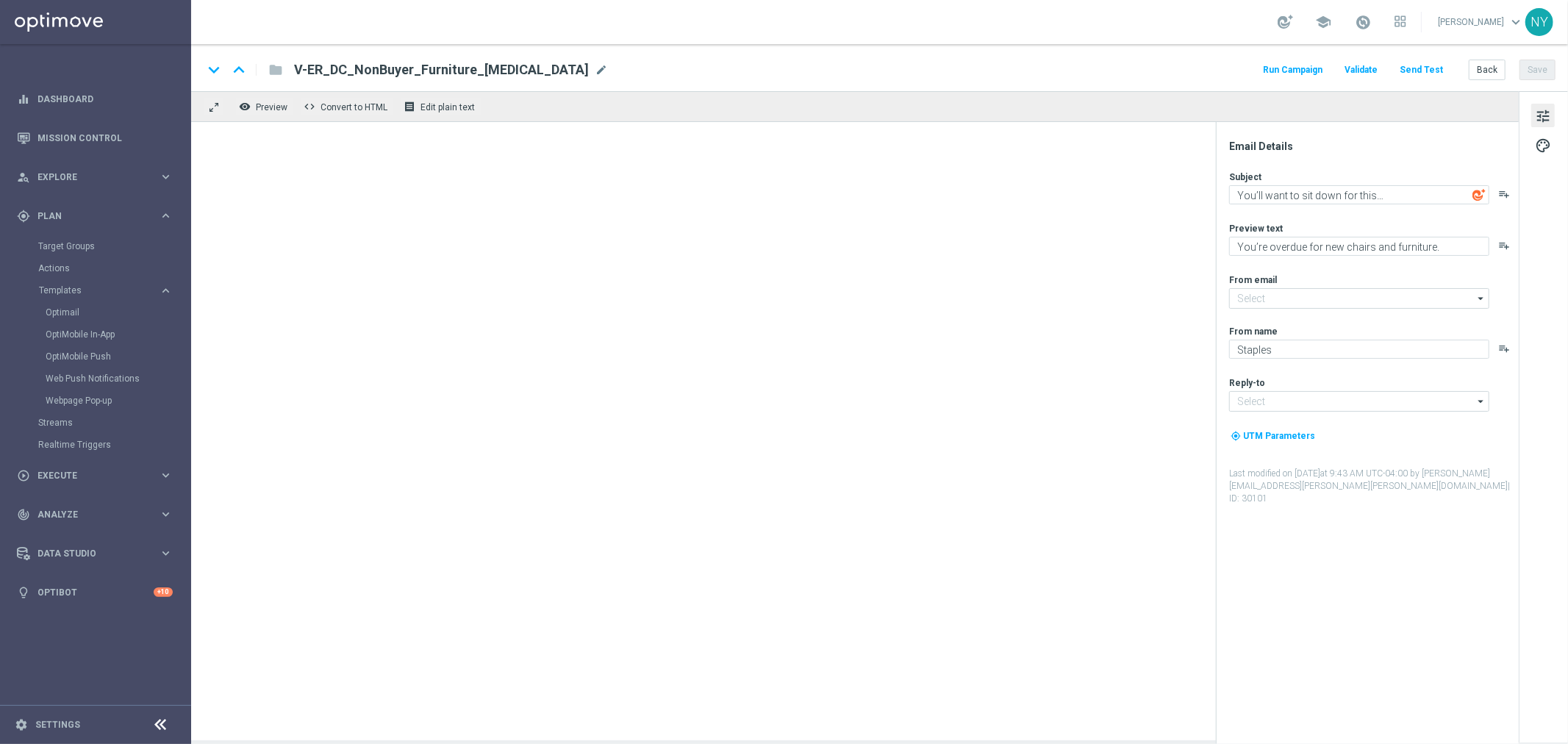
type input "[EMAIL_ADDRESS][DOMAIN_NAME]"
type textarea "You deserve an office upgrade."
type textarea "Check out the latest in chairs and office furniture."
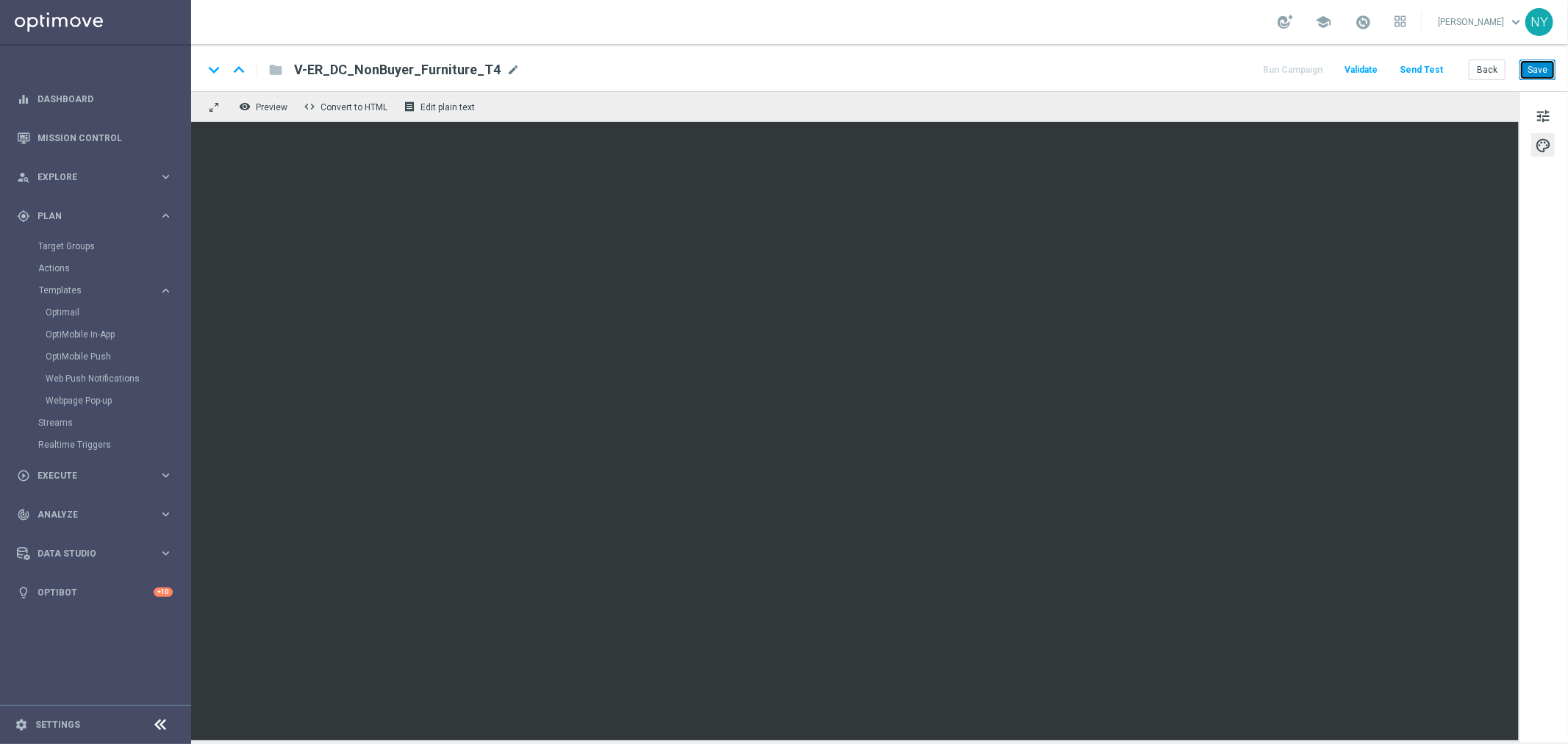
click at [1538, 68] on button "Save" at bounding box center [1537, 70] width 36 height 21
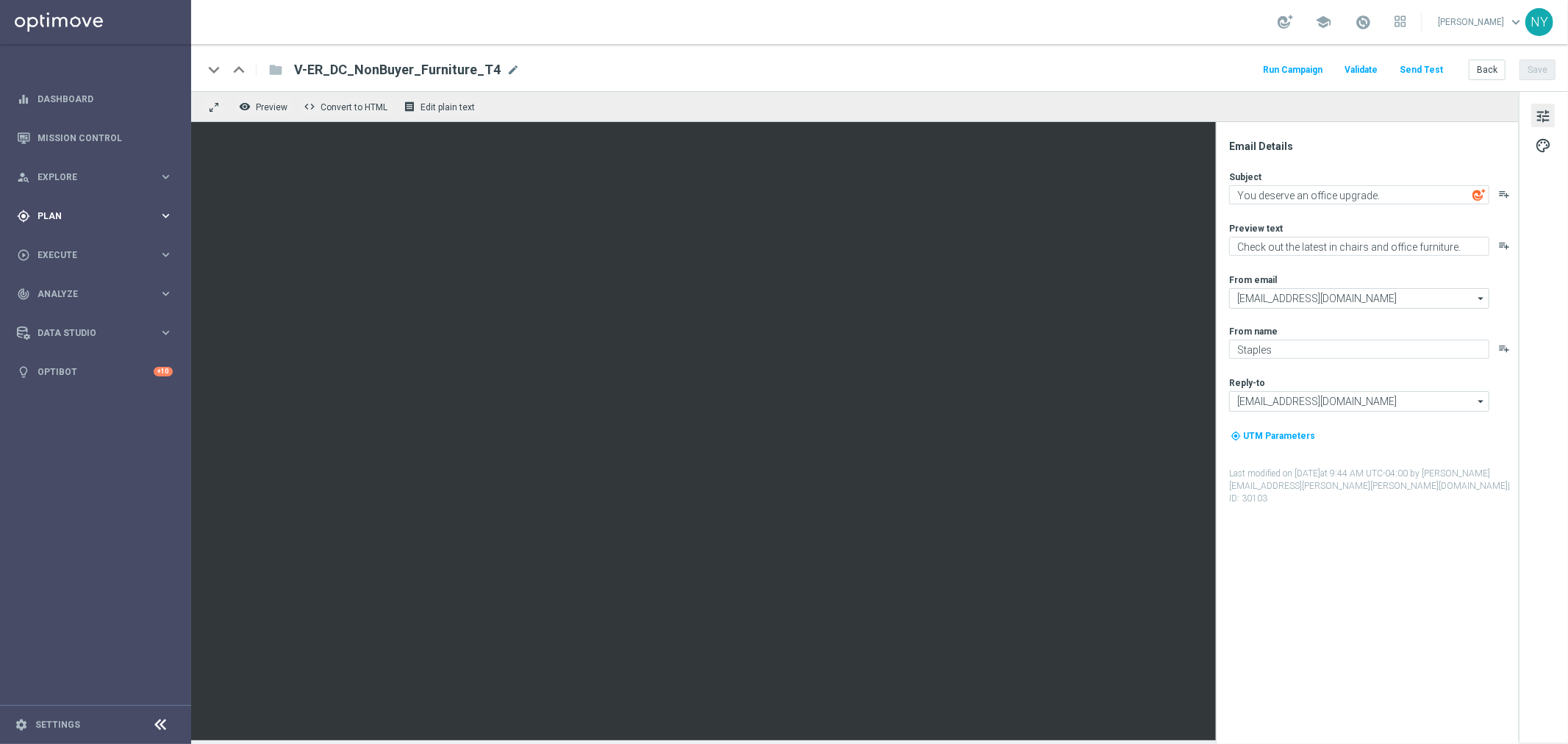
click at [53, 214] on span "Plan" at bounding box center [98, 216] width 121 height 9
click at [53, 290] on span "Templates" at bounding box center [92, 290] width 105 height 9
click at [74, 307] on link "Optimail" at bounding box center [99, 312] width 108 height 12
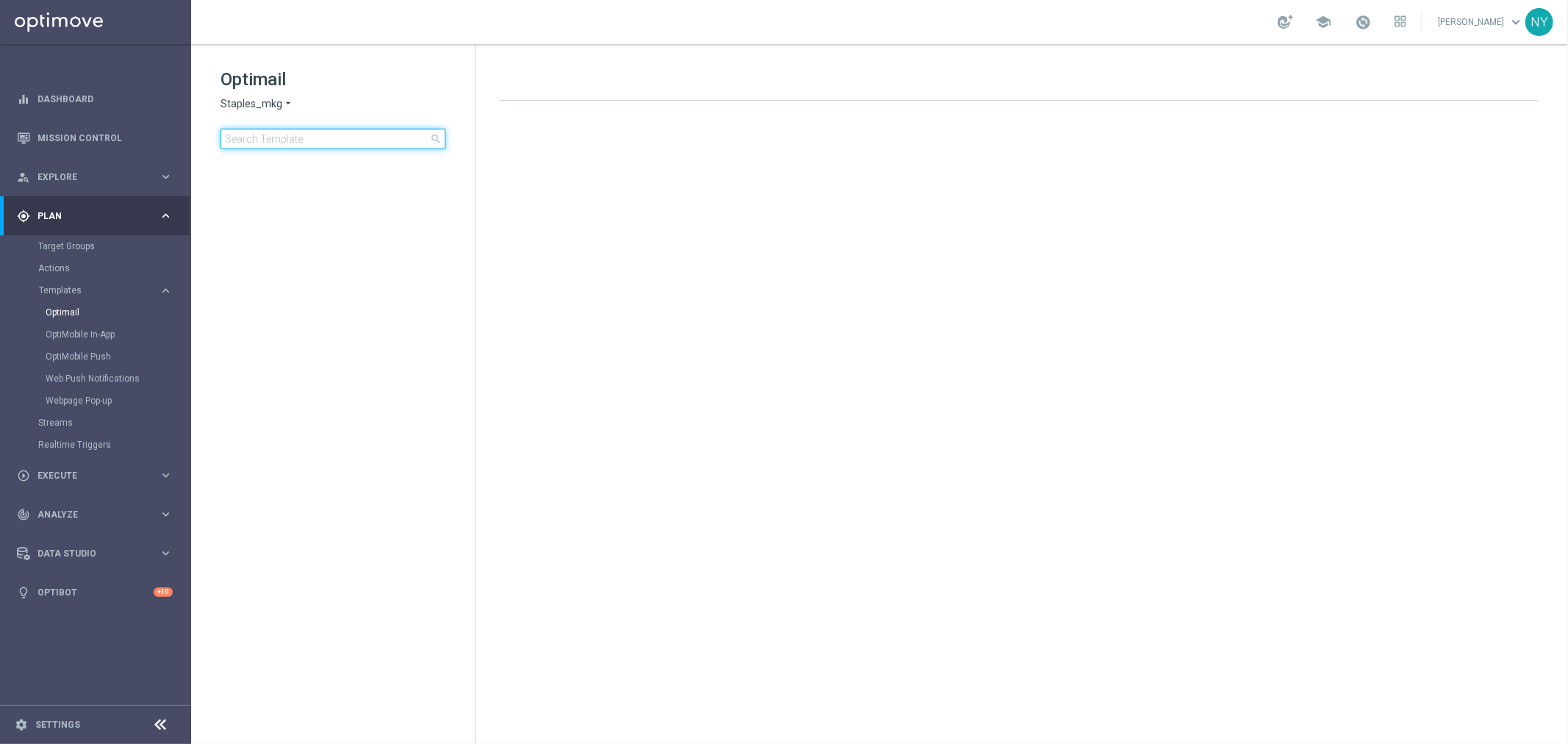
click at [296, 135] on input at bounding box center [333, 139] width 225 height 21
type input "V-ED_DC_Furniture_CatProp_JebbitTest"
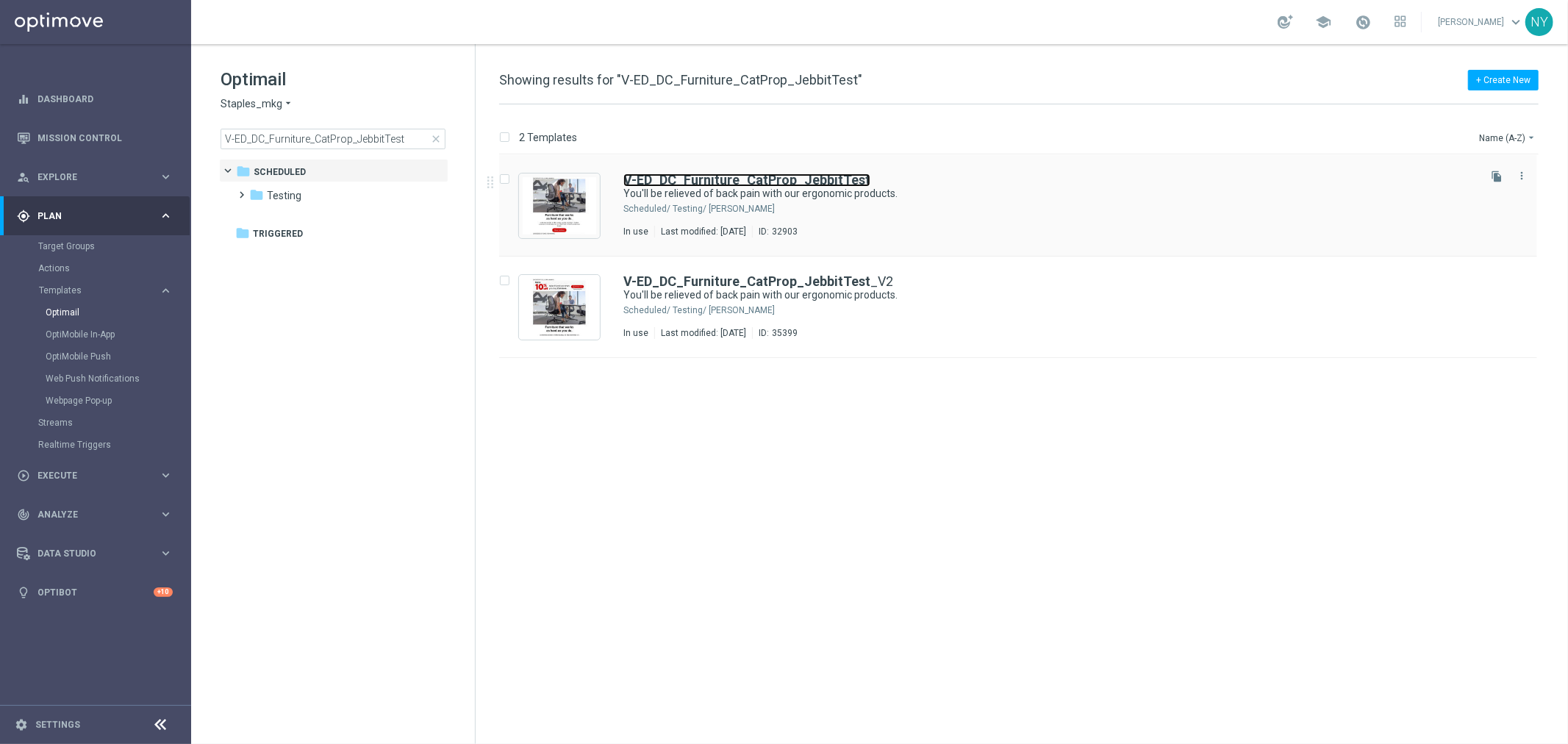
click at [776, 178] on b "V-ED_DC_Furniture_CatProp_JebbitTest" at bounding box center [747, 179] width 247 height 15
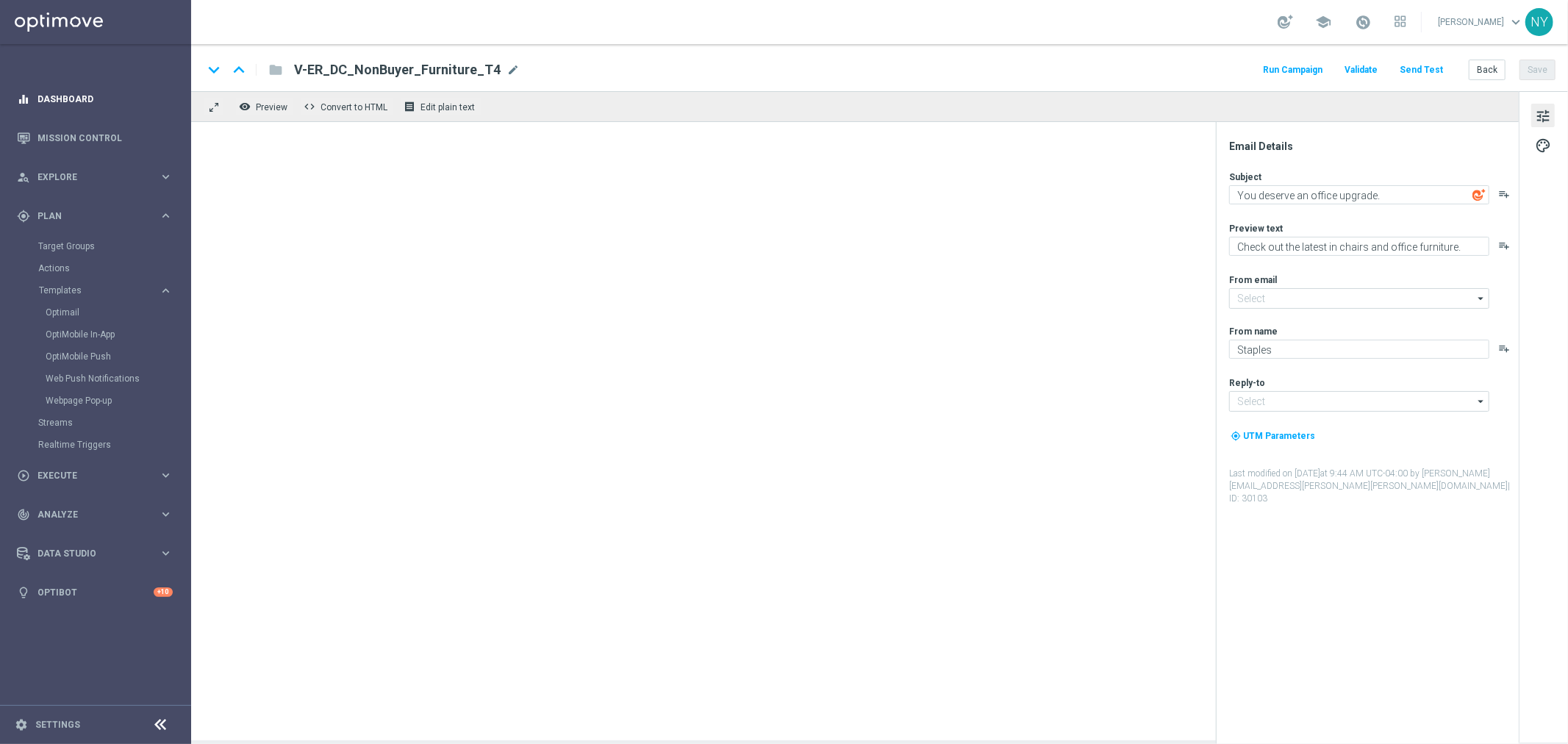
type input "[EMAIL_ADDRESS][DOMAIN_NAME]"
type textarea "You'll be relieved of back pain with our ergonomic products."
type textarea "Your invite to comfort has arrived."
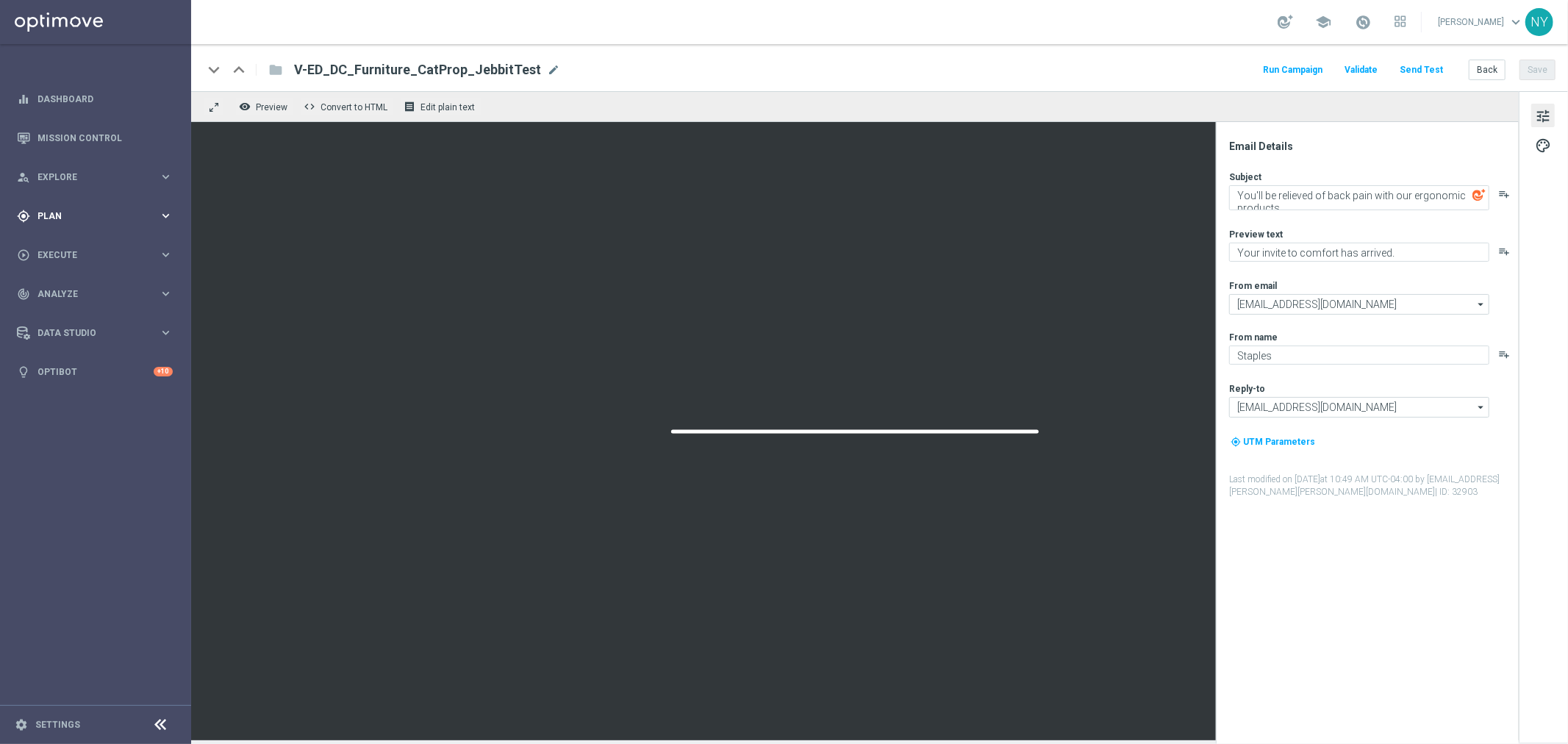
click at [46, 214] on span "Plan" at bounding box center [98, 216] width 121 height 9
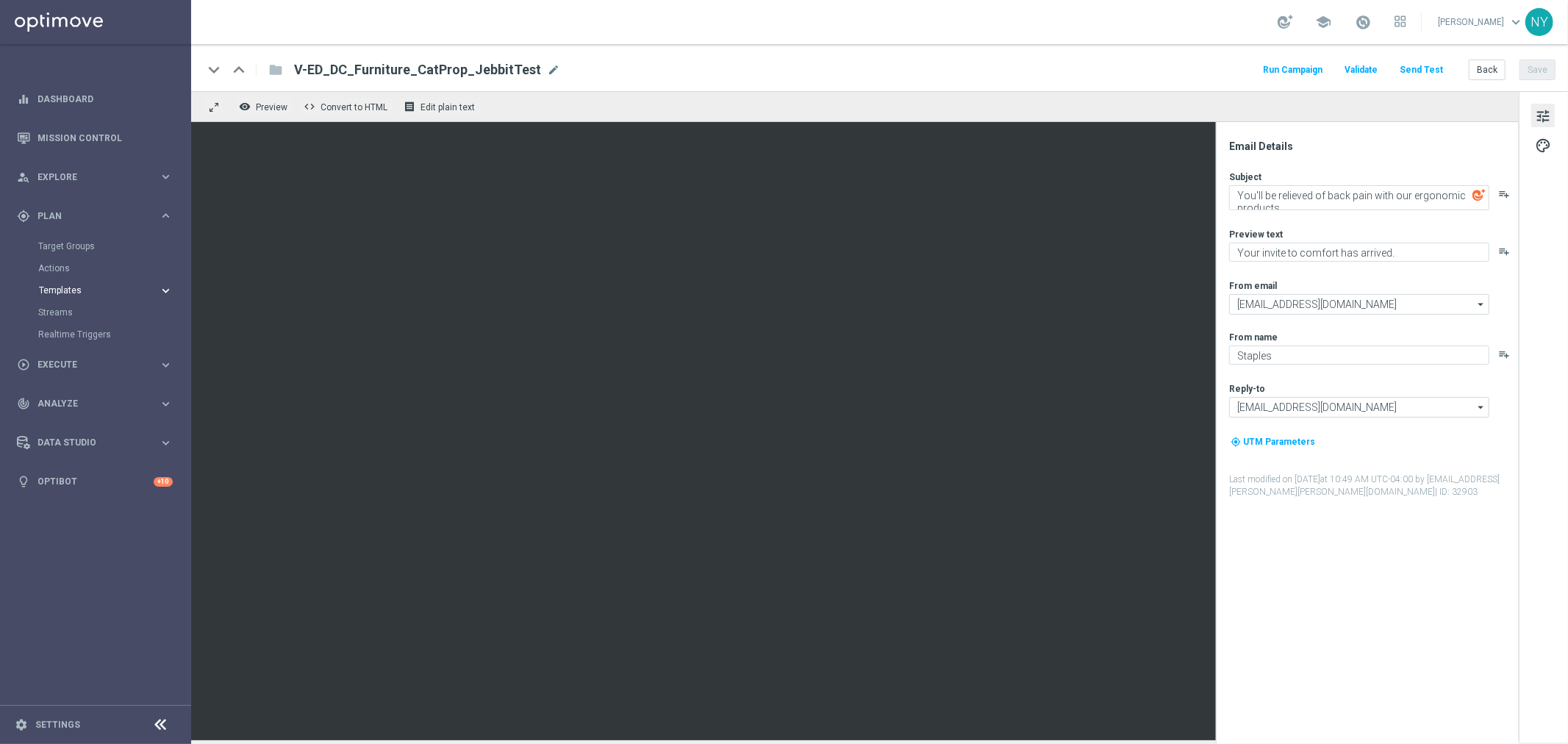
click at [62, 291] on span "Templates" at bounding box center [92, 290] width 105 height 9
click at [1490, 63] on button "Back" at bounding box center [1488, 70] width 37 height 21
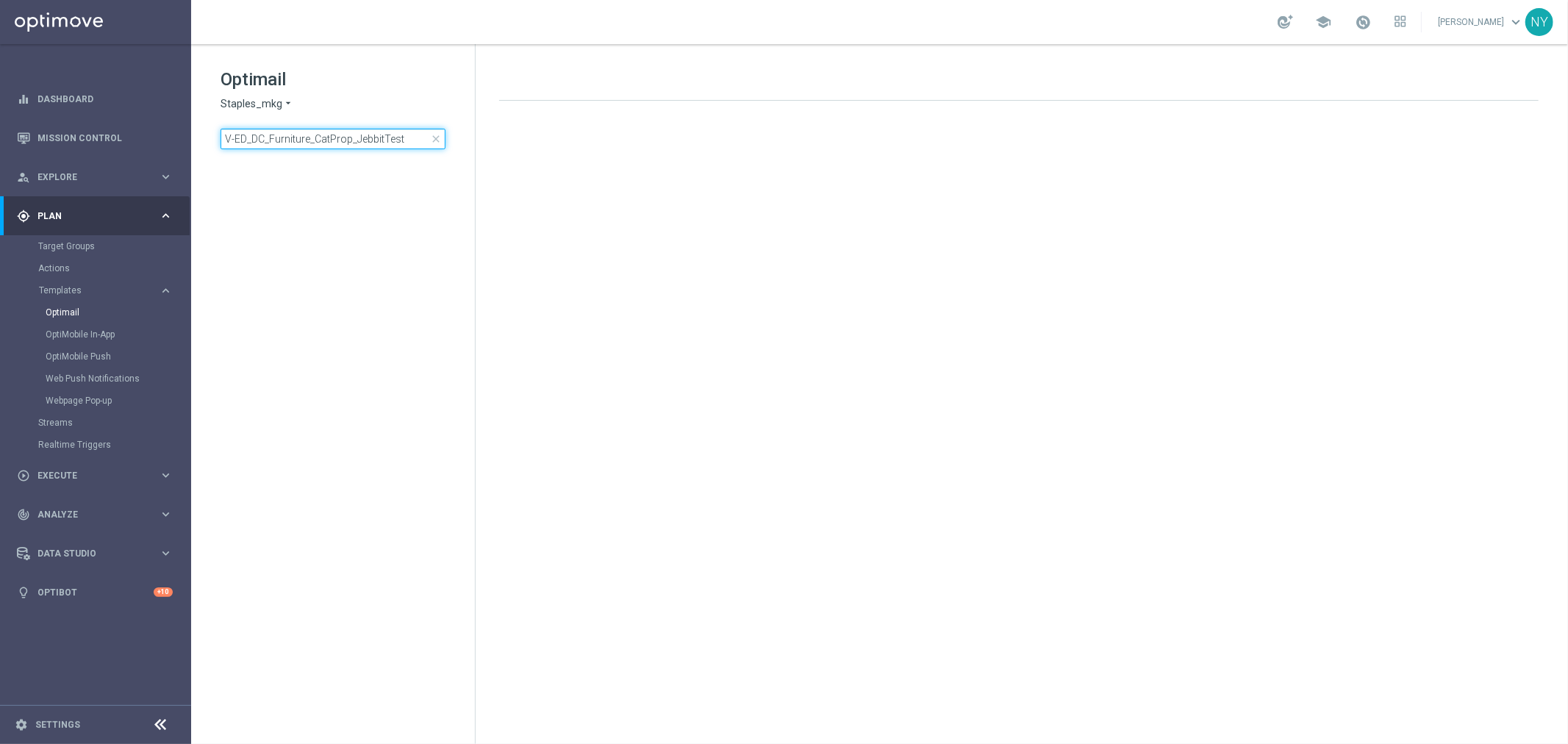
drag, startPoint x: 406, startPoint y: 141, endPoint x: -36, endPoint y: 146, distance: 442.0
click at [0, 146] on html "equalizer Dashboard Mission Control" at bounding box center [784, 372] width 1568 height 744
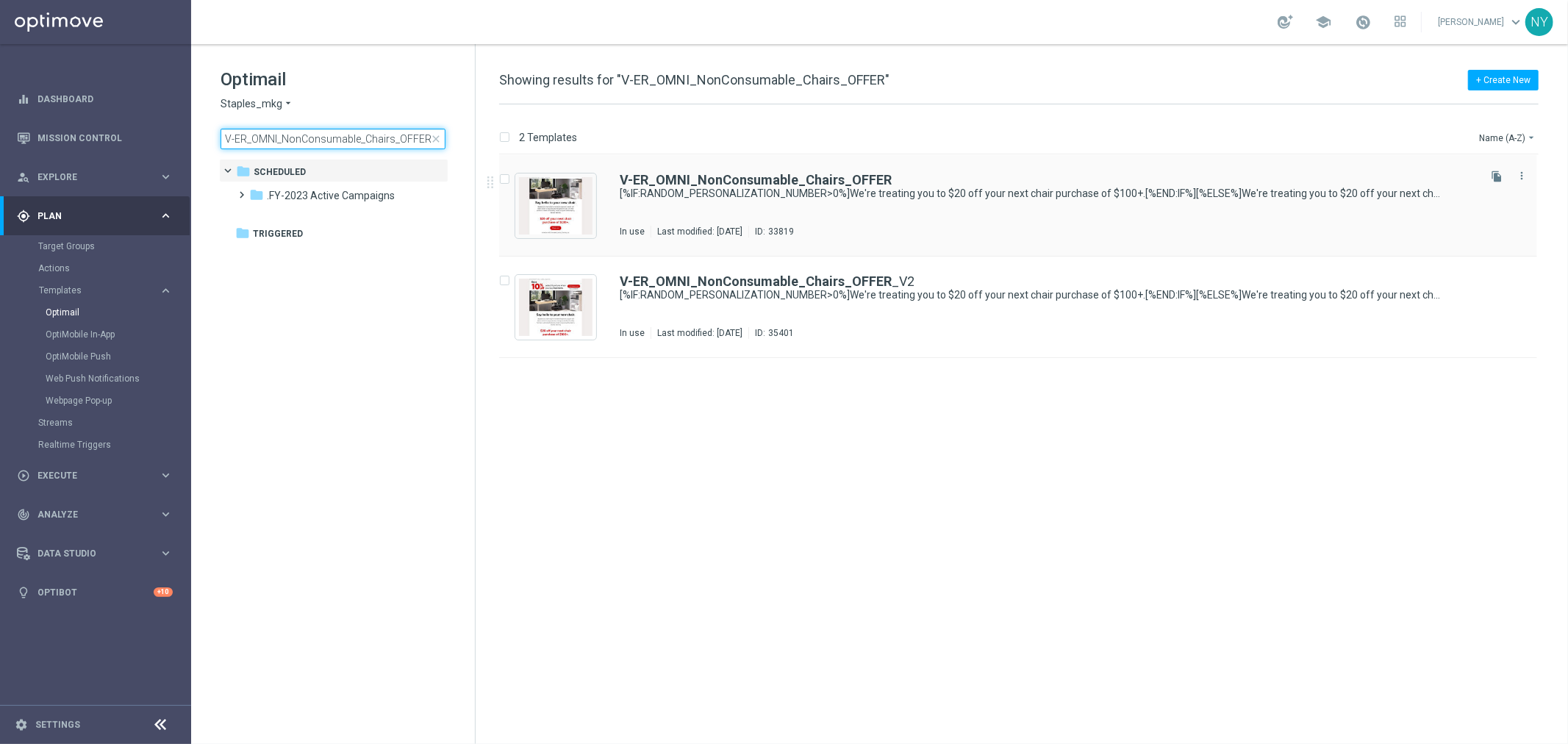
type input "V-ER_OMNI_NonConsumable_Chairs_OFFER"
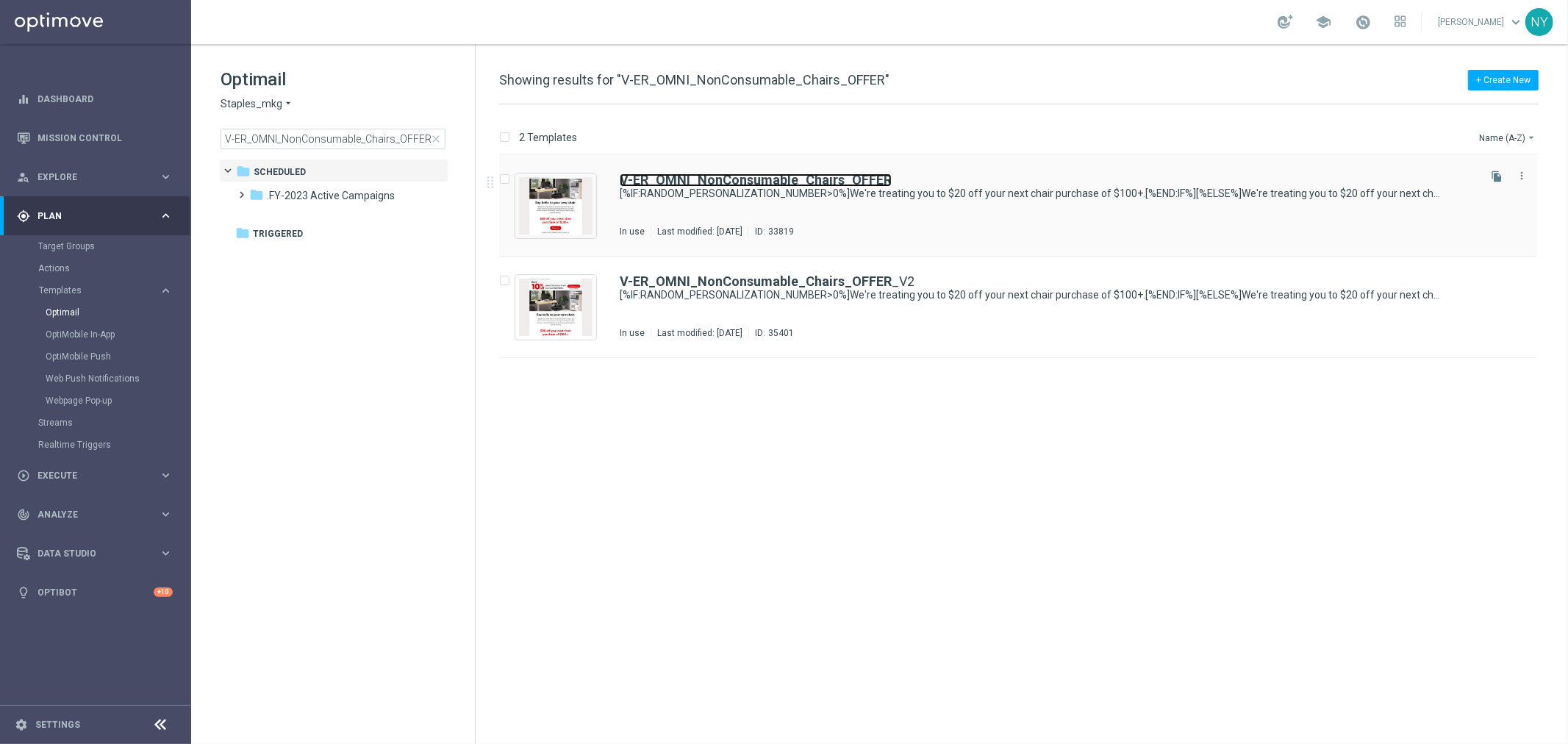
click at [680, 181] on b "V-ER_OMNI_NonConsumable_Chairs_OFFER" at bounding box center [755, 179] width 272 height 15
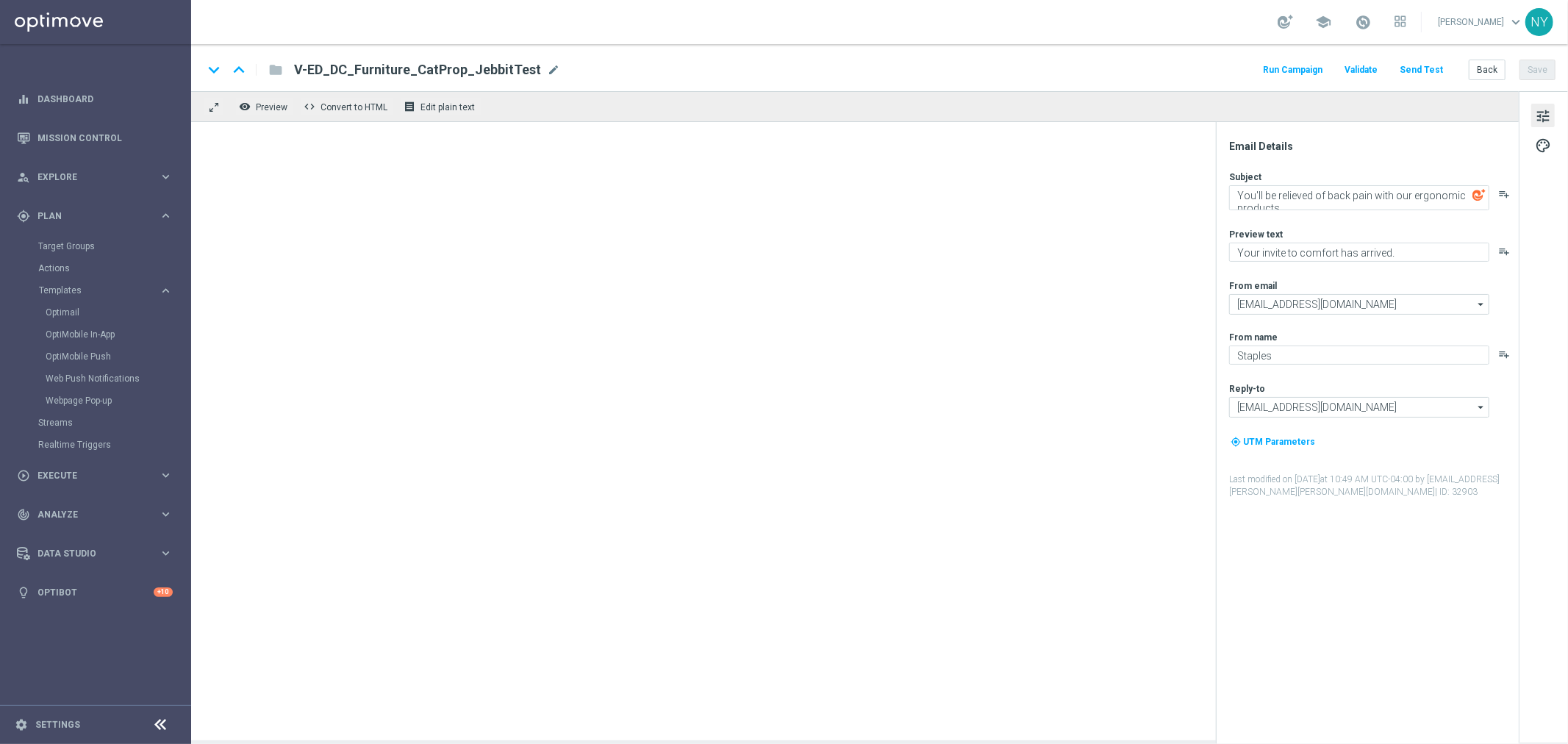
type textarea "[%IF:RANDOM_PERSONALIZATION_NUMBER>0%]We're treating you to $20 off your next c…"
type textarea "[%IF:RANDOM_PERSONALIZATION_NUMBER>0%]You deserve a chair upgrade![%END:IF%][%E…"
